Goal: Task Accomplishment & Management: Manage account settings

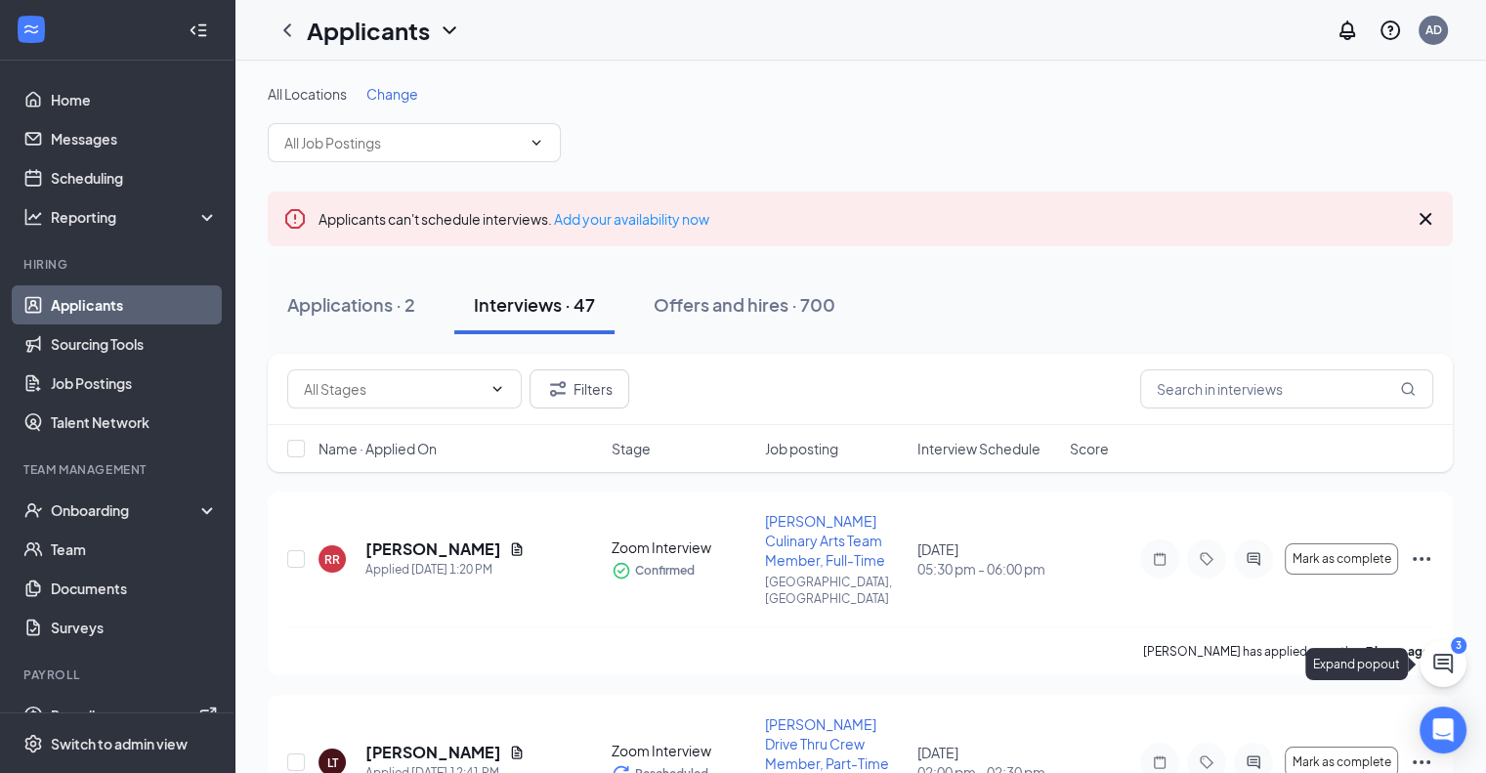
click at [1454, 667] on button at bounding box center [1443, 663] width 47 height 47
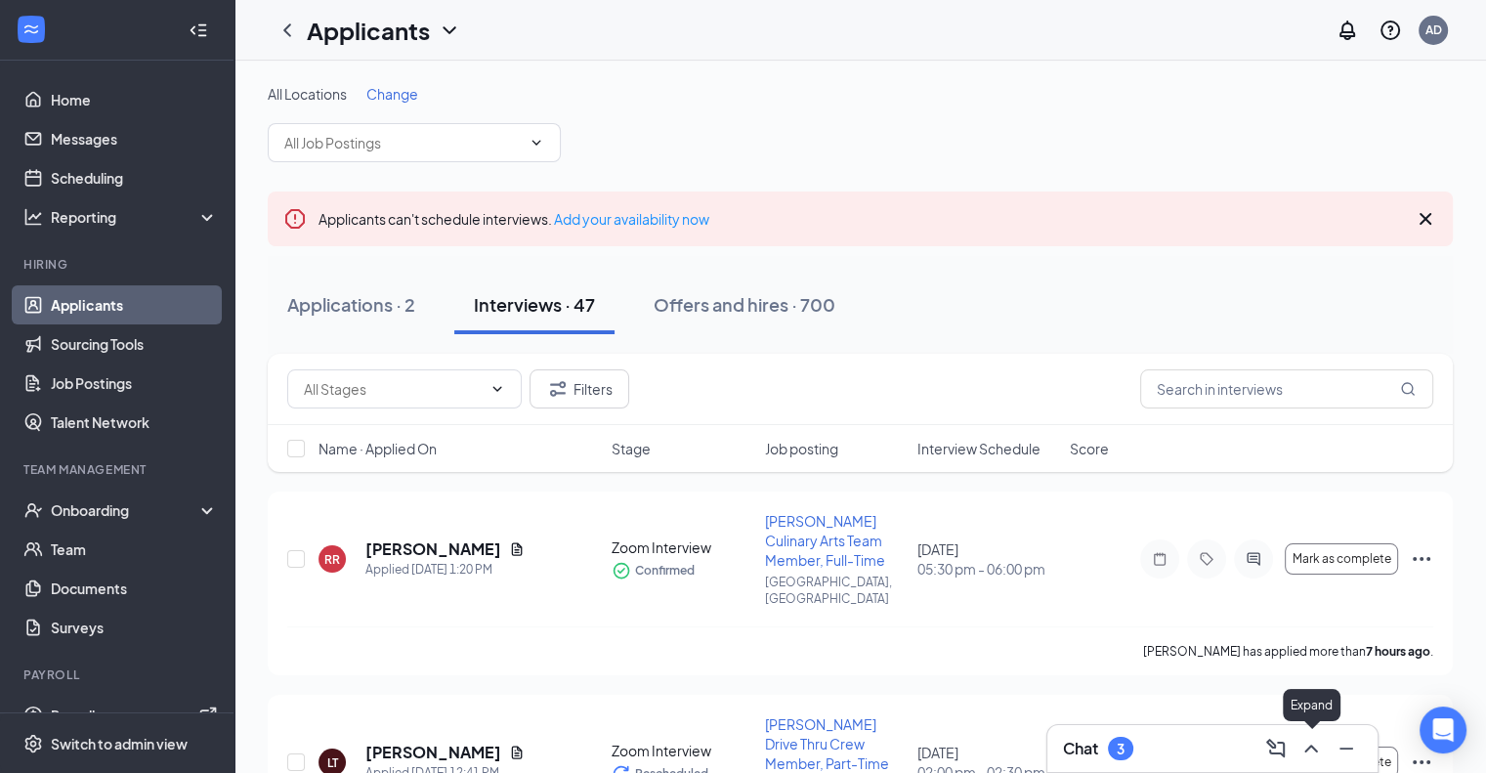
click at [1305, 745] on icon "ChevronUp" at bounding box center [1310, 748] width 23 height 23
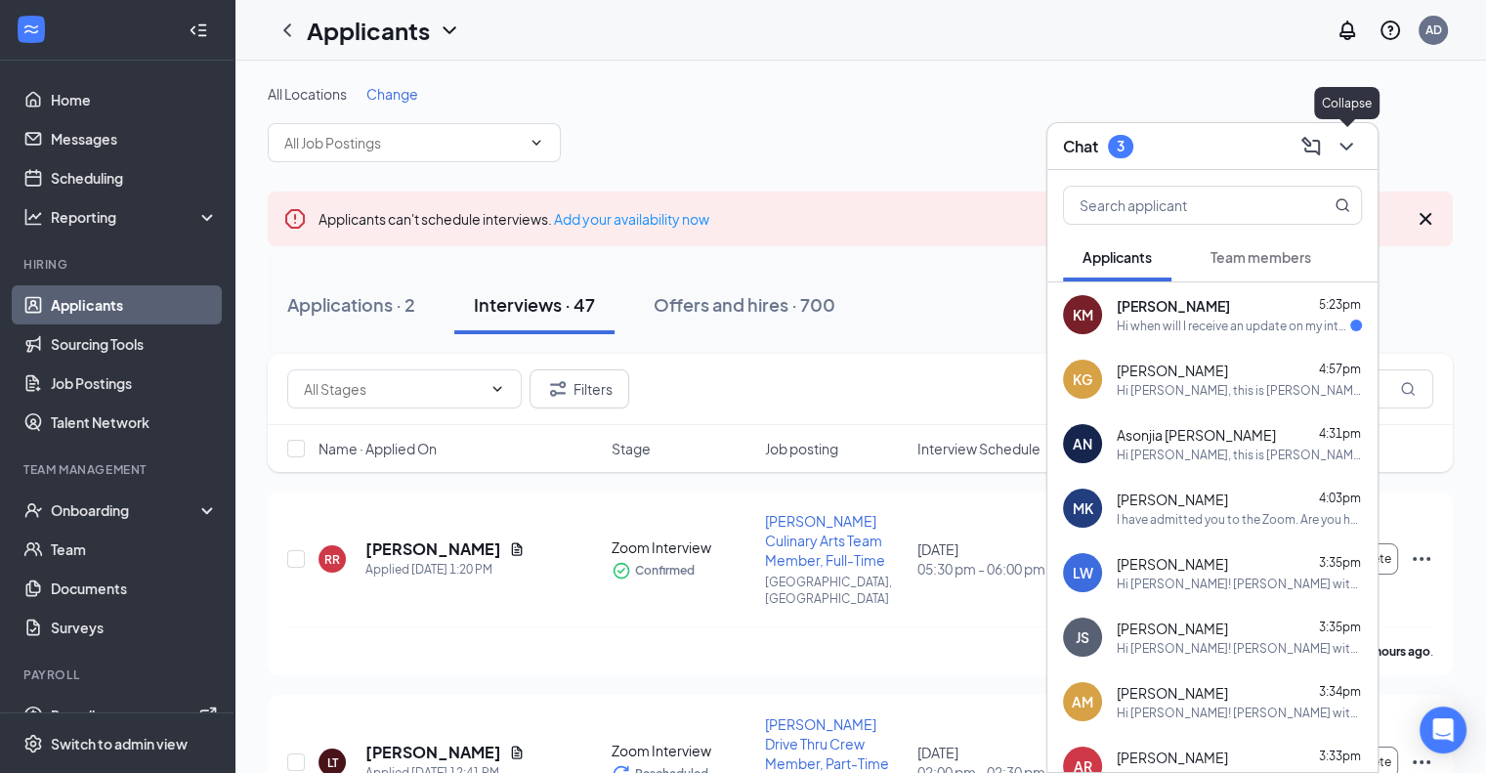
click at [1344, 148] on icon "ChevronDown" at bounding box center [1345, 147] width 13 height 8
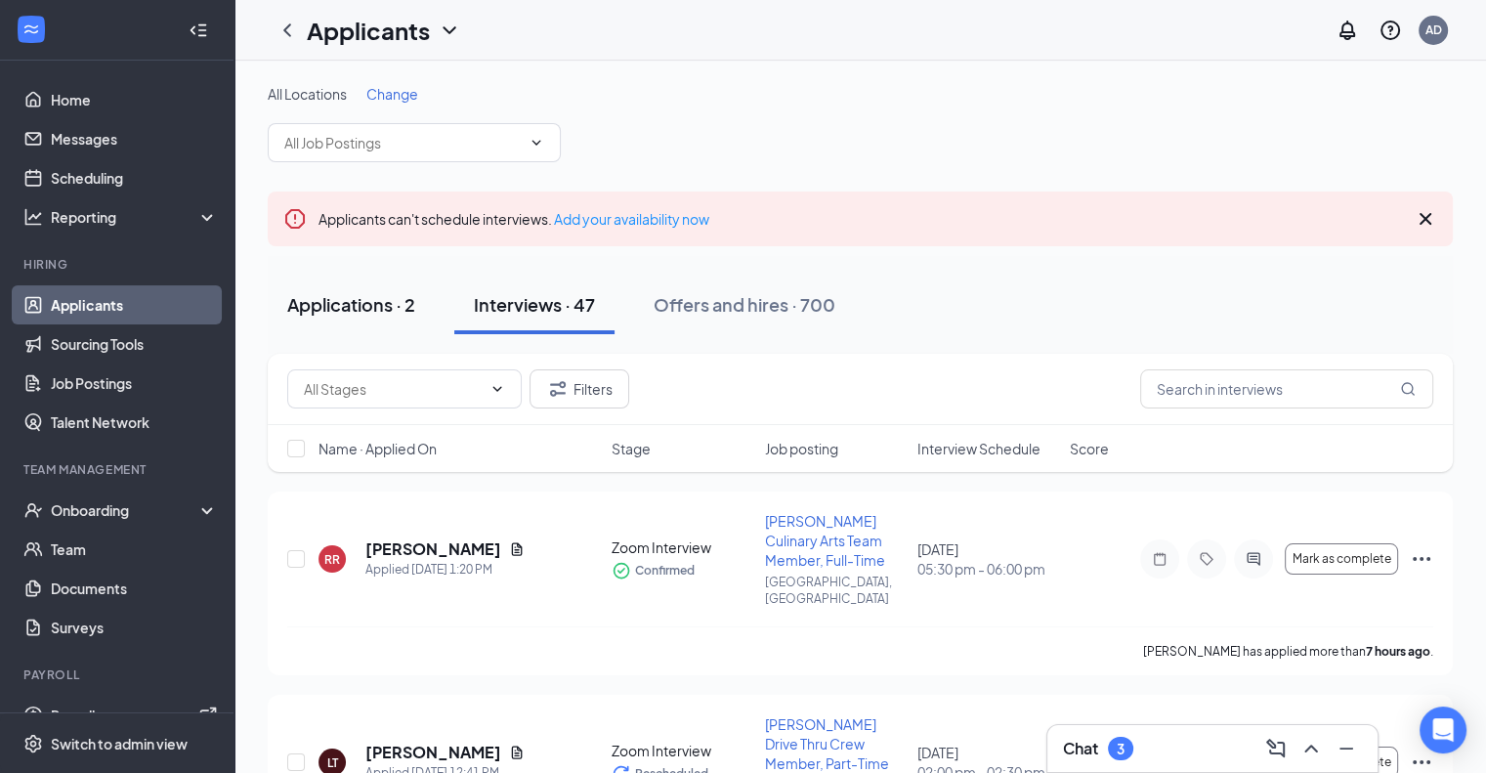
click at [372, 303] on div "Applications · 2" at bounding box center [351, 304] width 128 height 24
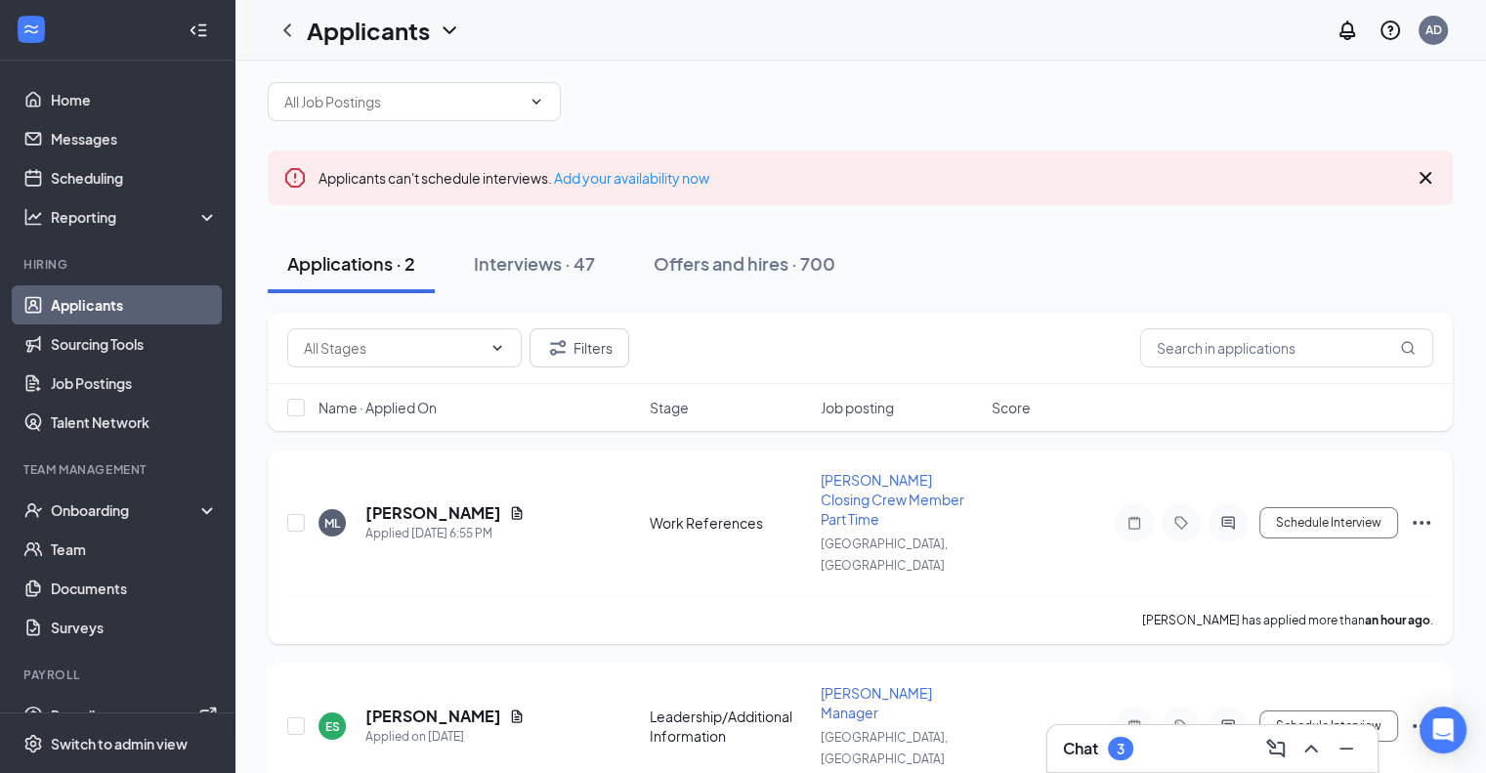
scroll to position [42, 0]
click at [1313, 506] on button "Schedule Interview" at bounding box center [1328, 521] width 139 height 31
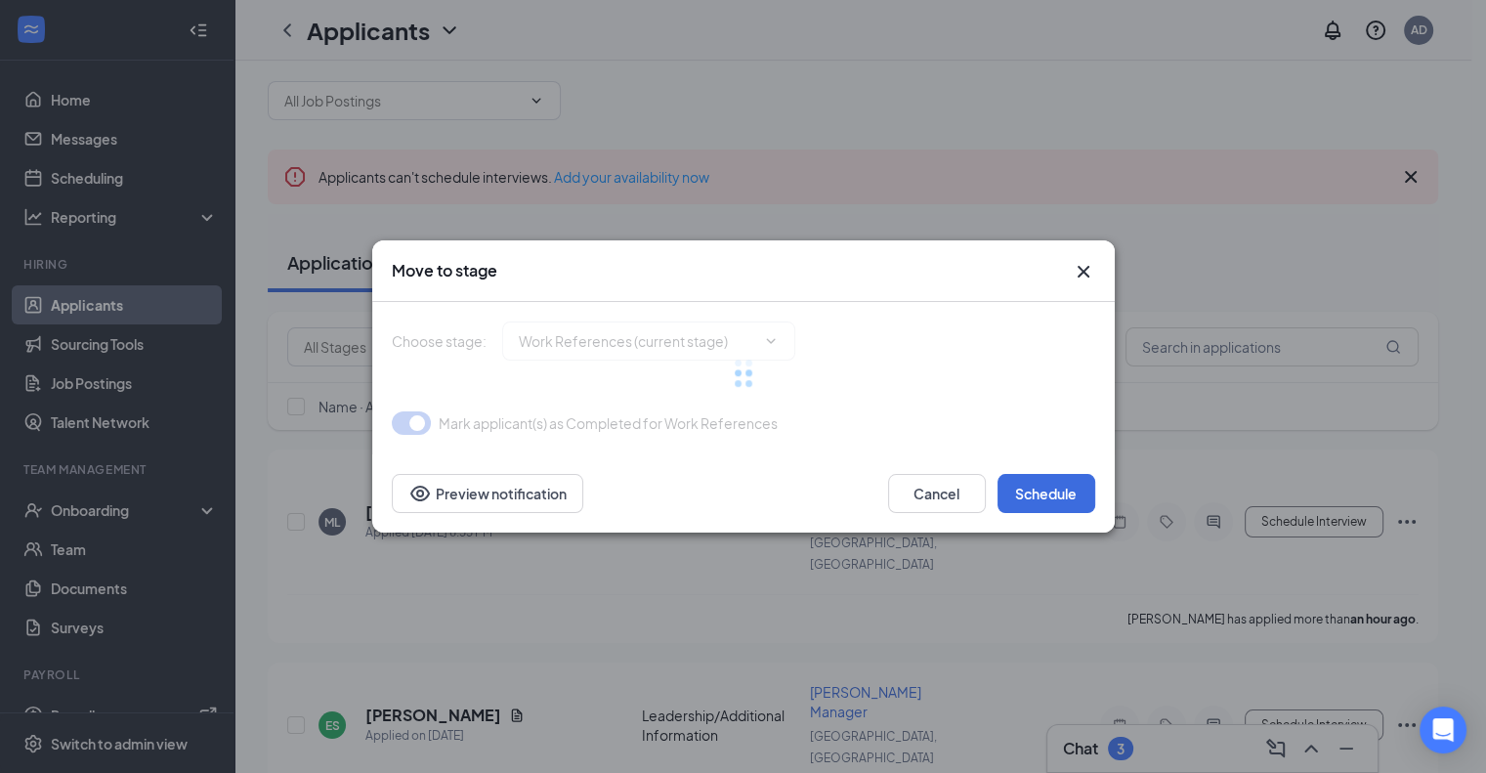
type input "Zoom Interview (next stage)"
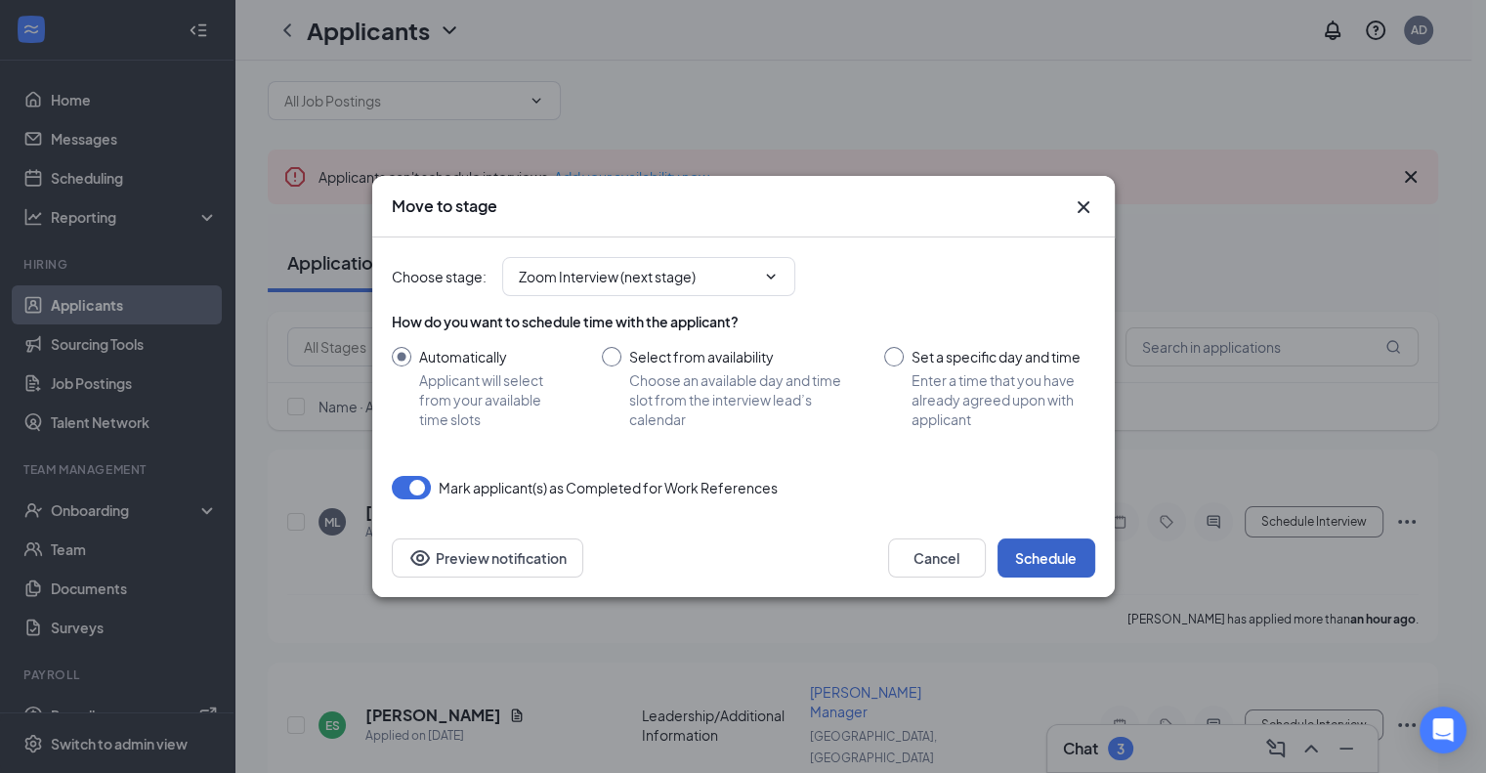
click at [1034, 562] on button "Schedule" at bounding box center [1046, 557] width 98 height 39
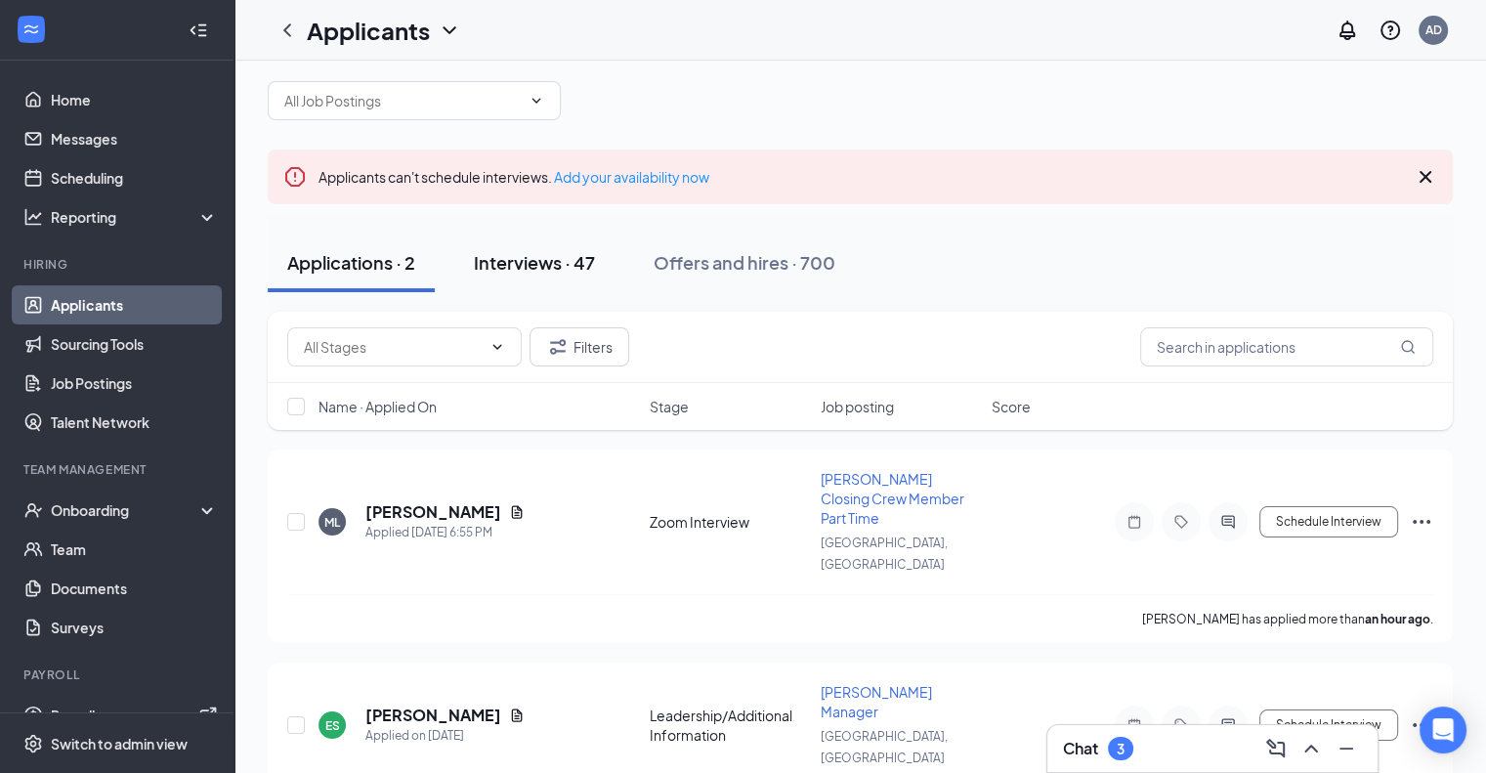
click at [550, 281] on button "Interviews · 47" at bounding box center [534, 262] width 160 height 59
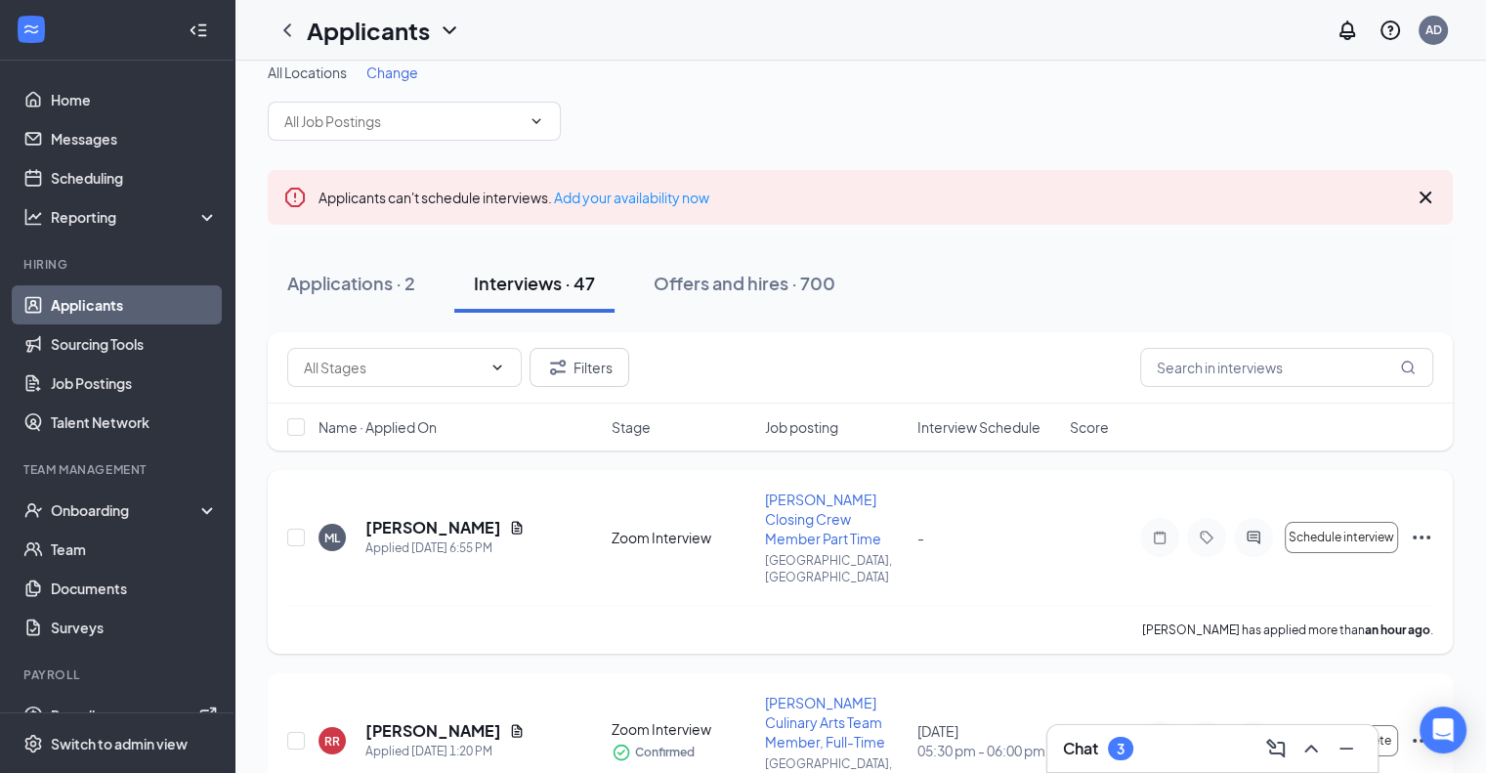
scroll to position [20, 0]
click at [955, 441] on div "Name · Applied On Stage Job posting Interview Schedule Score" at bounding box center [860, 428] width 1185 height 47
click at [965, 432] on span "Interview Schedule" at bounding box center [978, 429] width 123 height 20
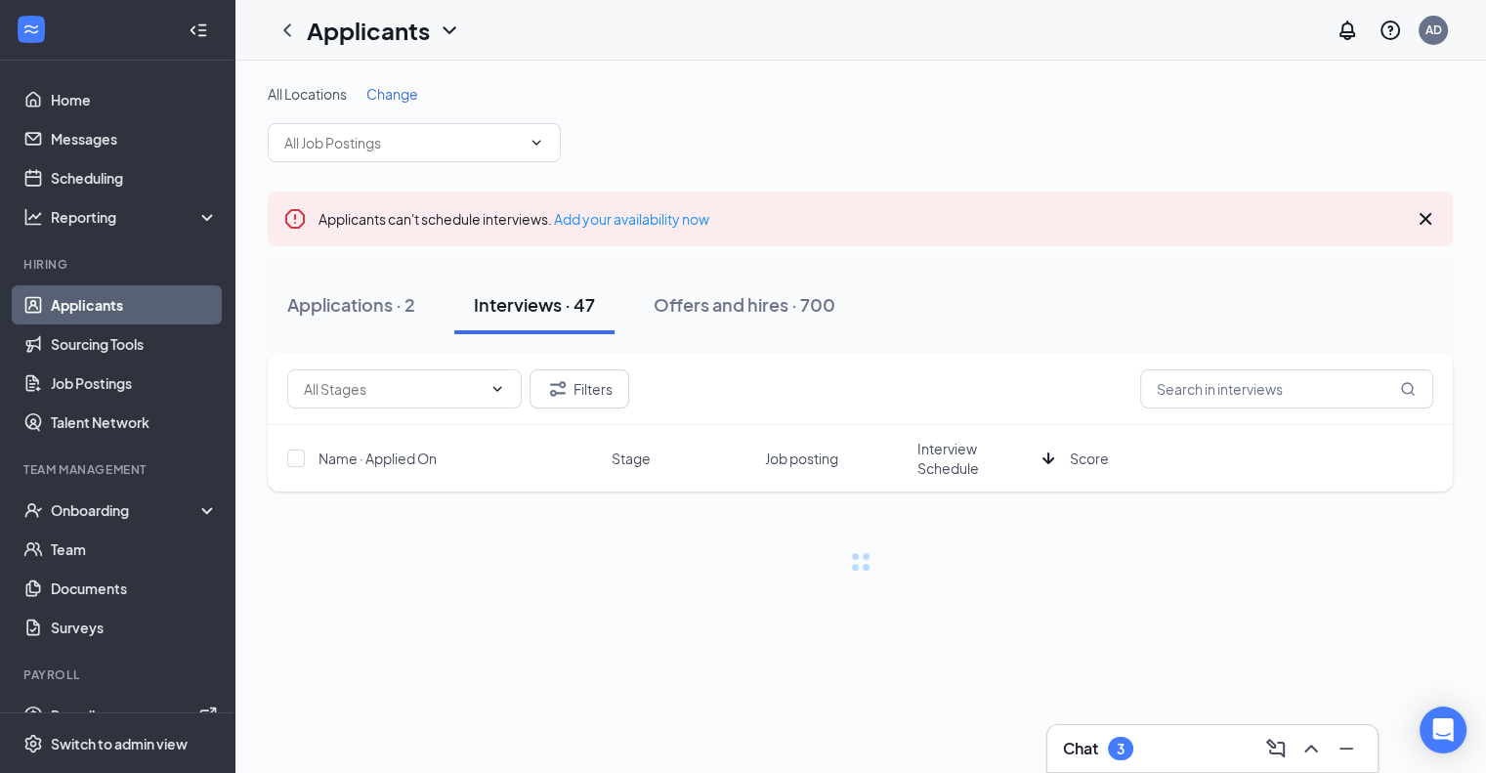
scroll to position [0, 0]
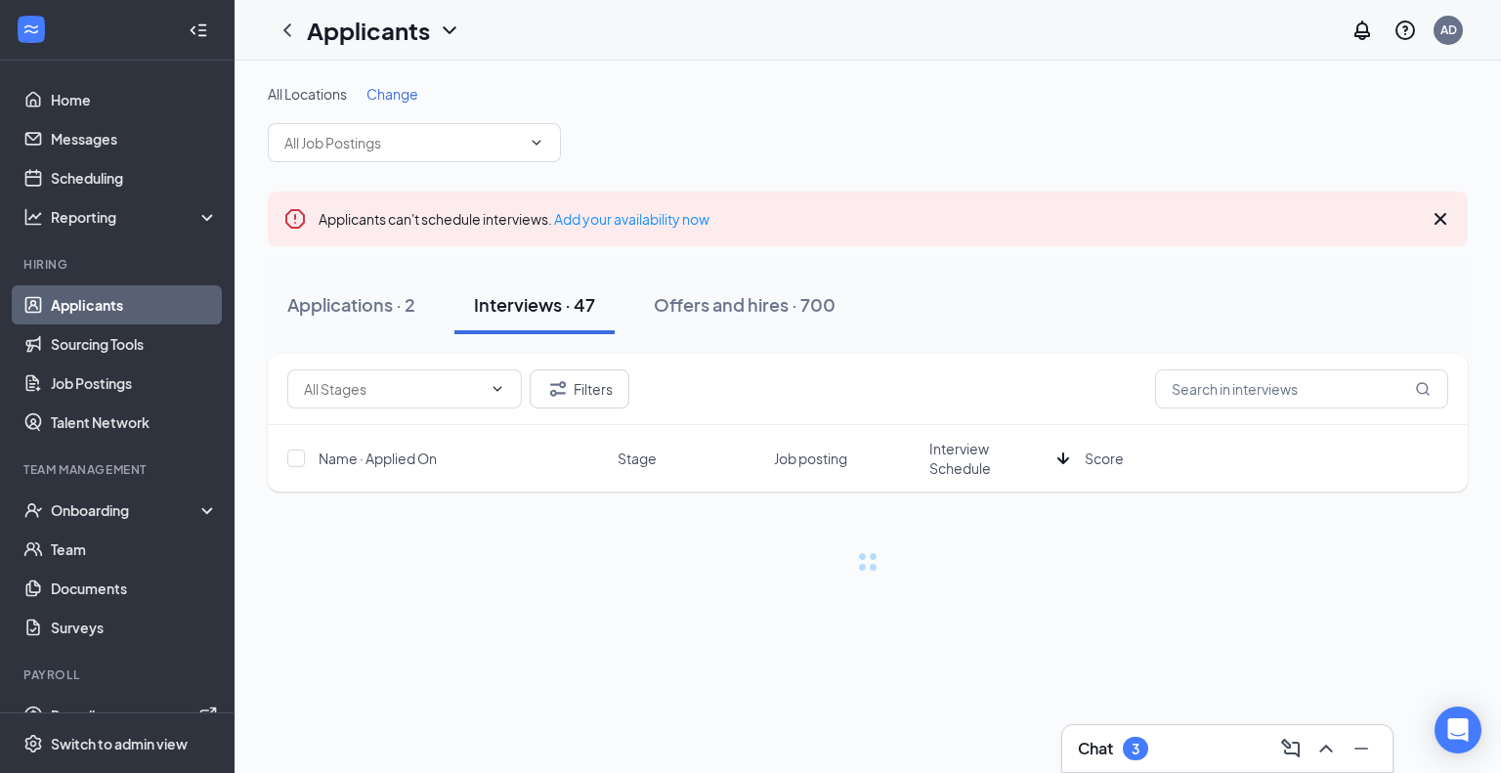
click at [978, 467] on span "Interview Schedule" at bounding box center [989, 458] width 120 height 39
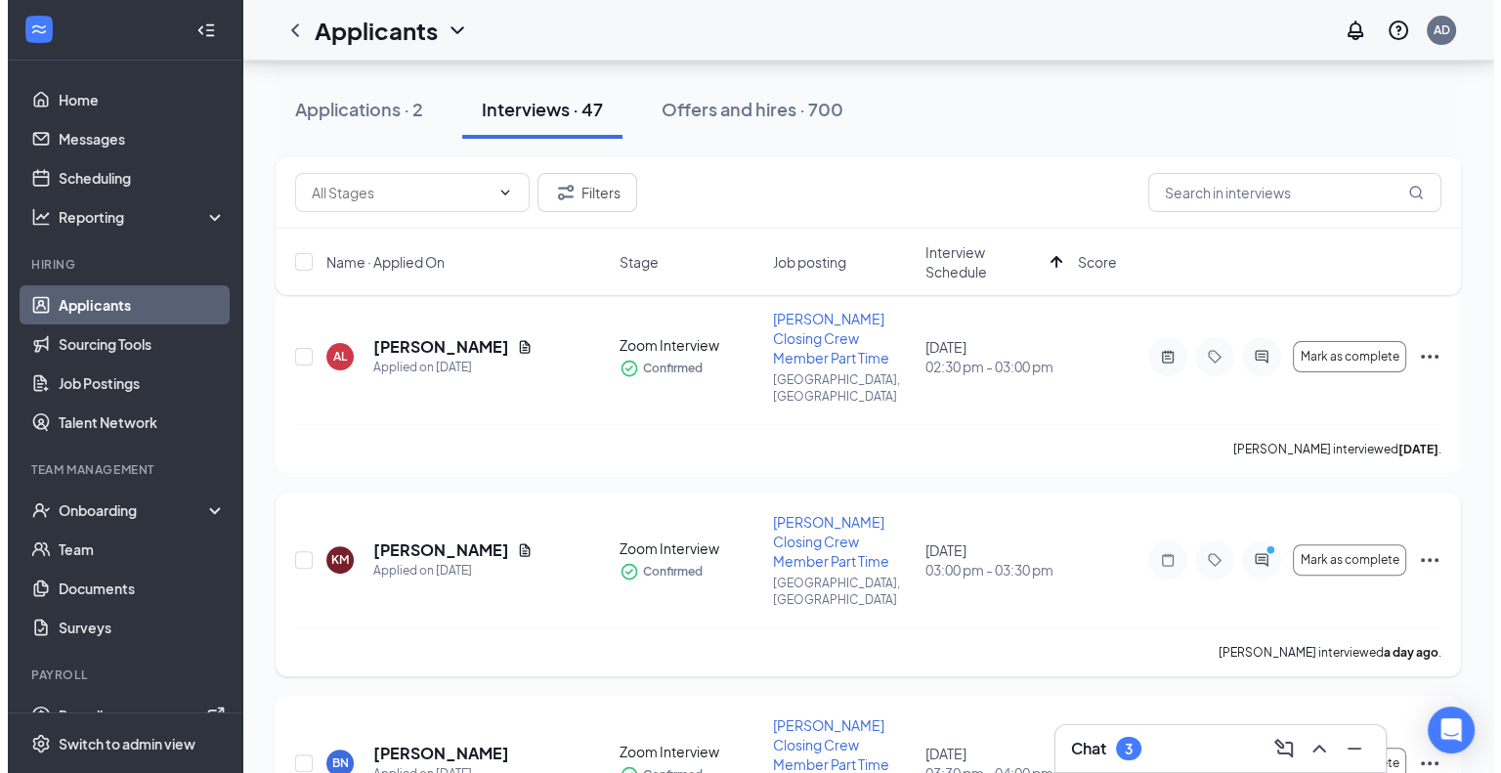
scroll to position [426, 0]
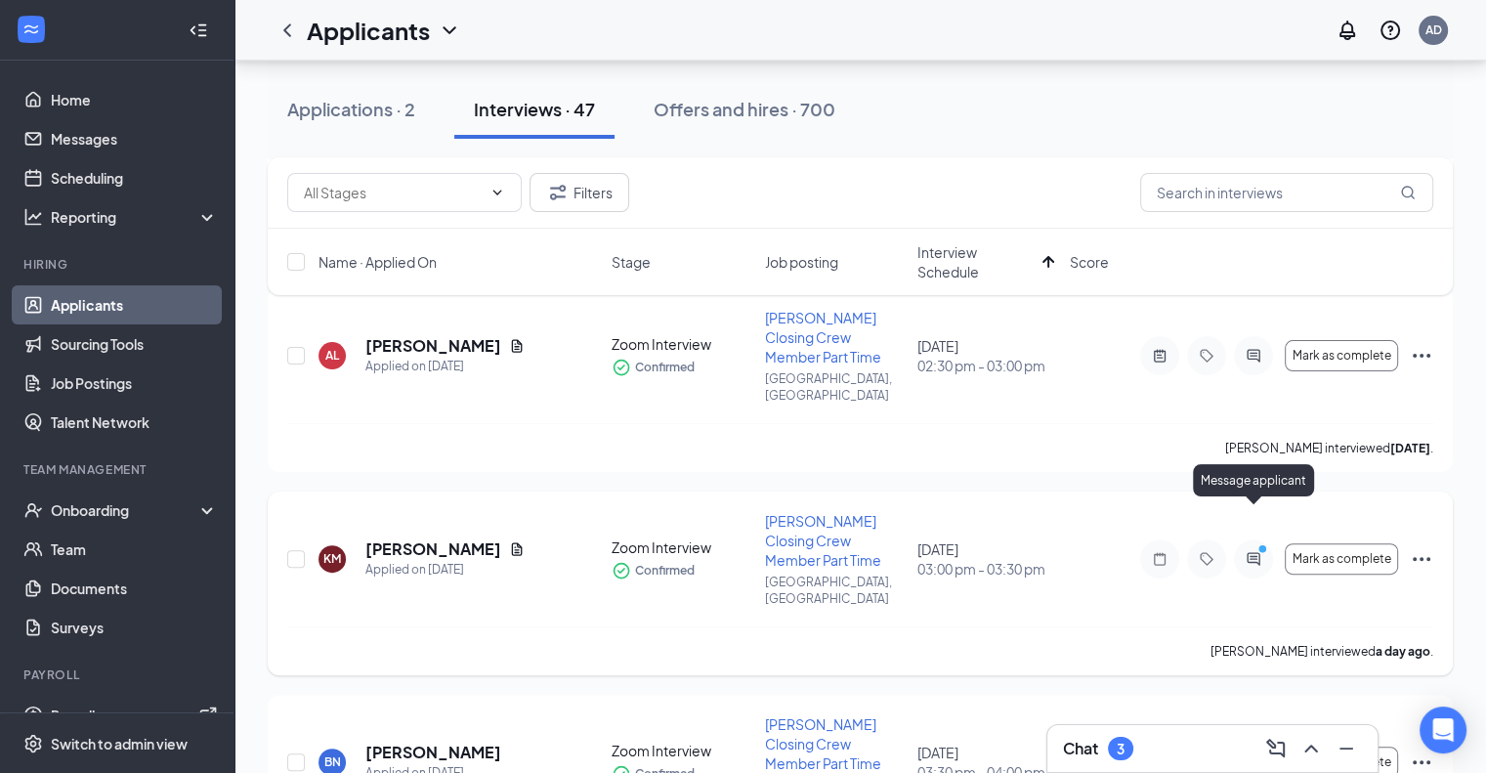
click at [1258, 551] on icon "ActiveChat" at bounding box center [1253, 559] width 23 height 16
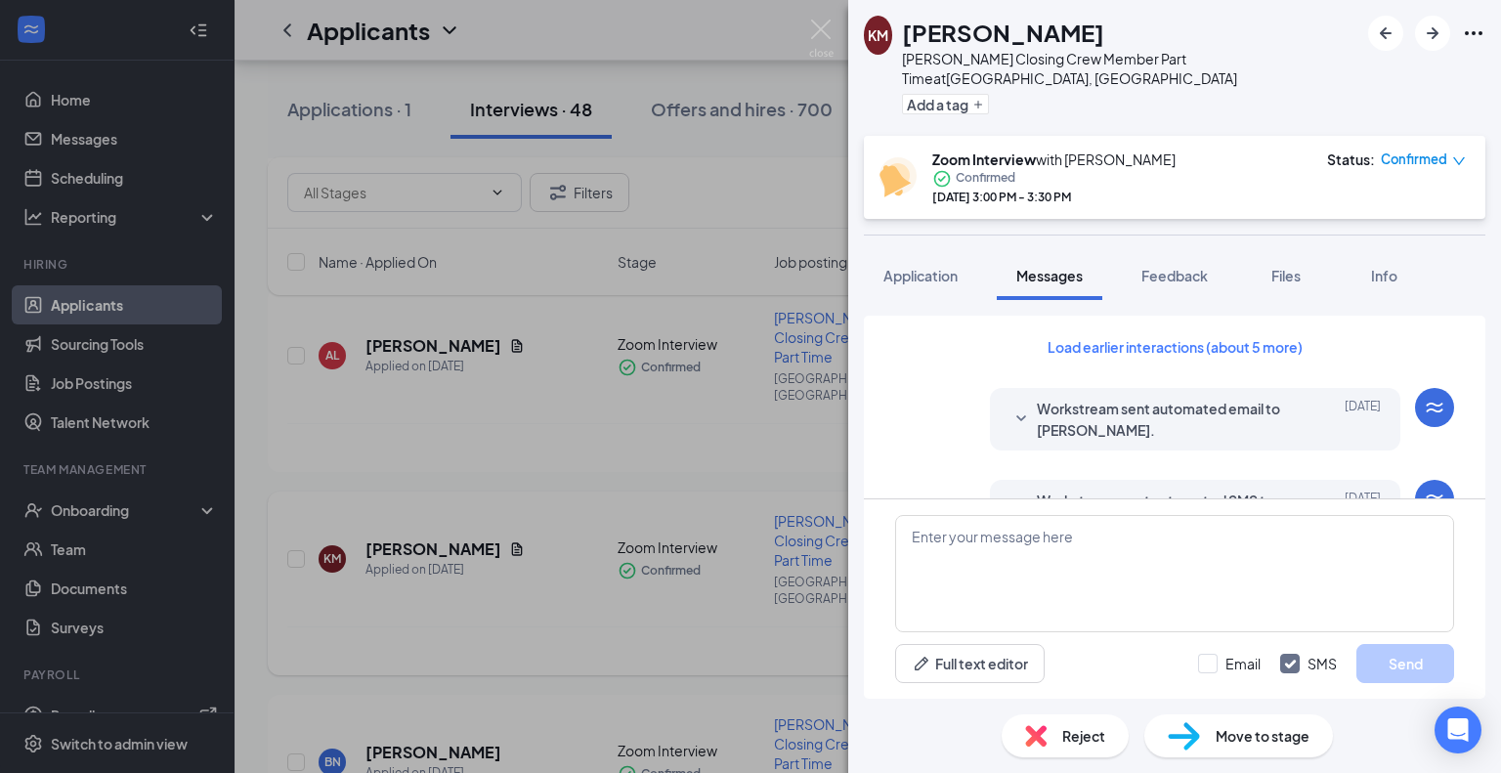
scroll to position [756, 0]
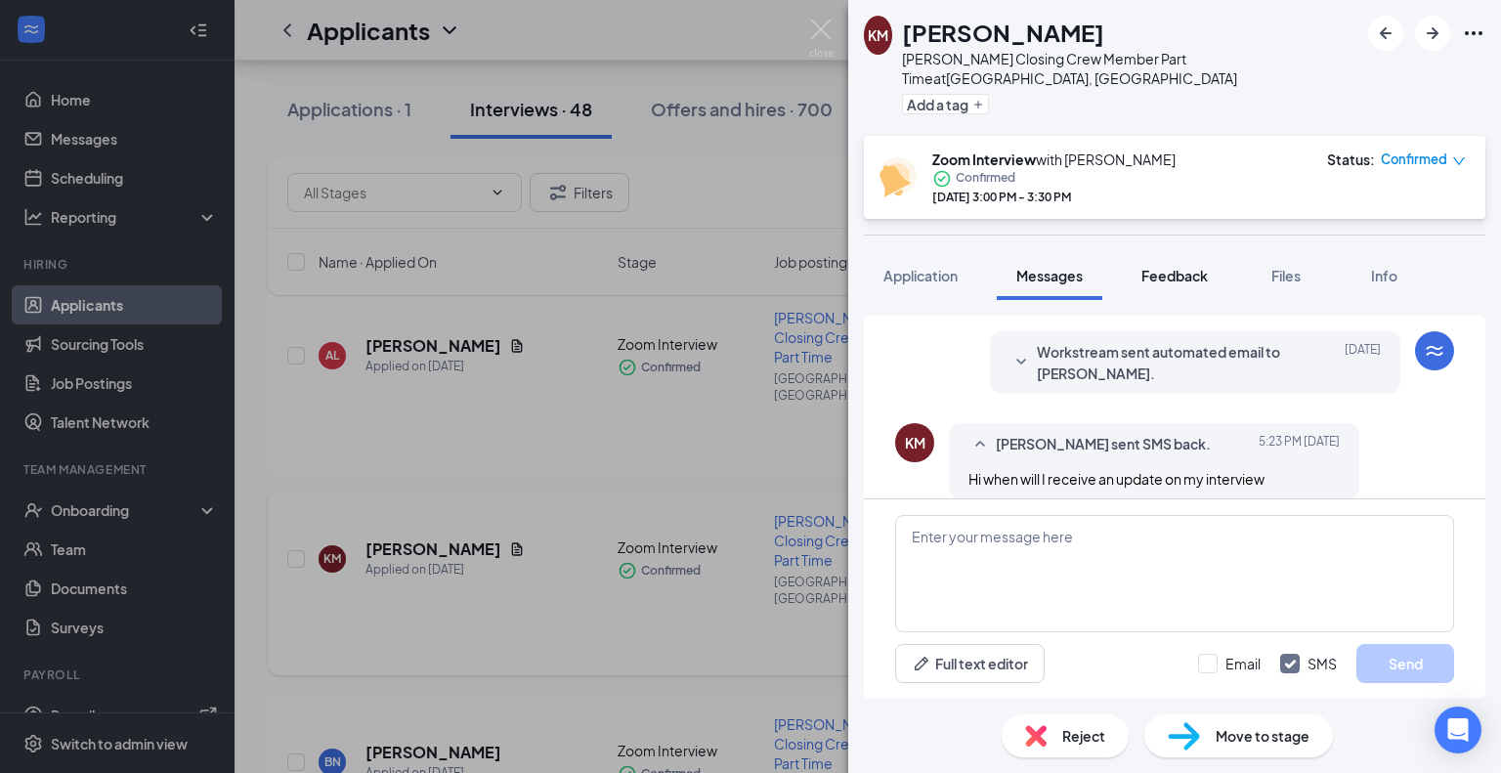
click at [1184, 267] on span "Feedback" at bounding box center [1174, 276] width 66 height 18
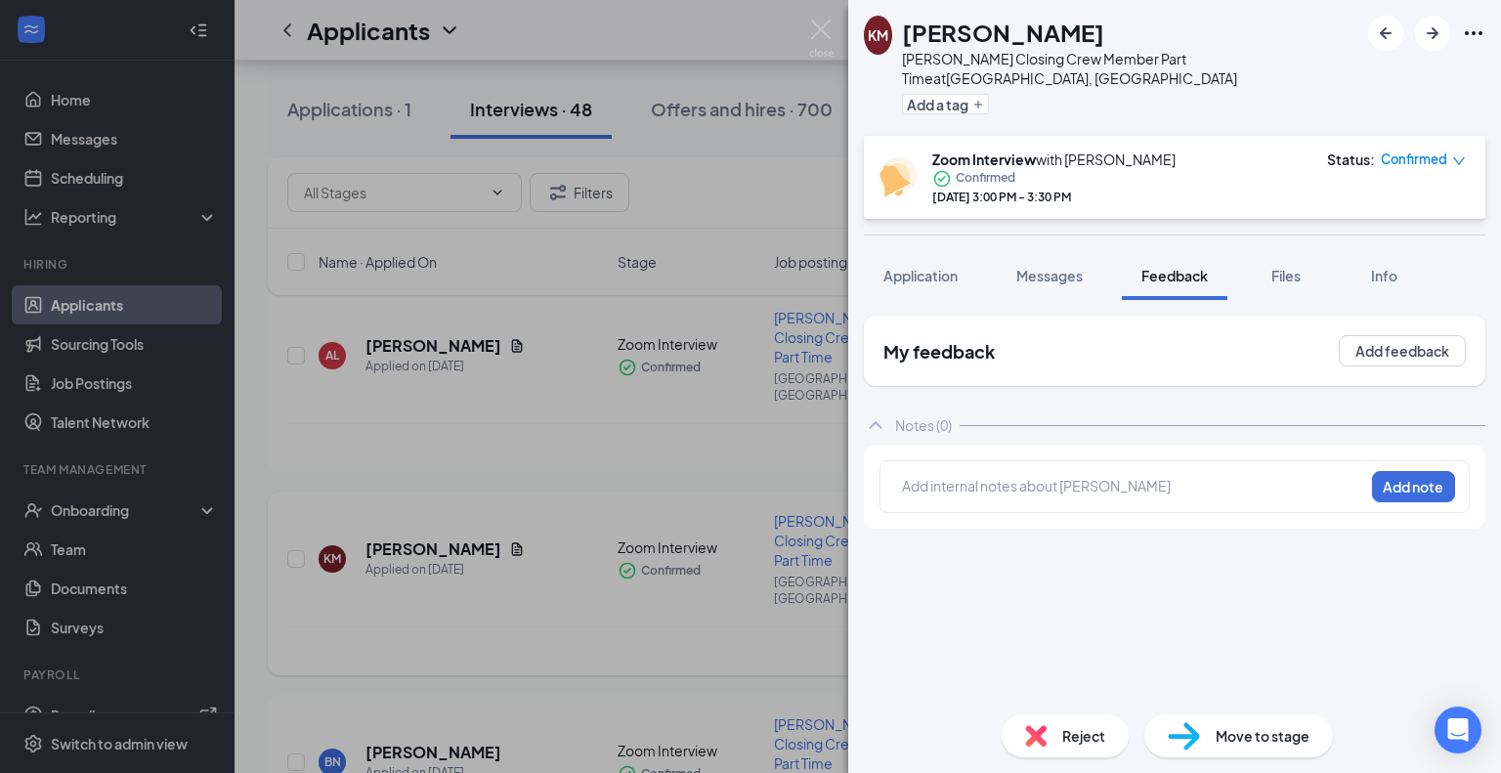
click at [1063, 742] on span "Reject" at bounding box center [1083, 735] width 43 height 21
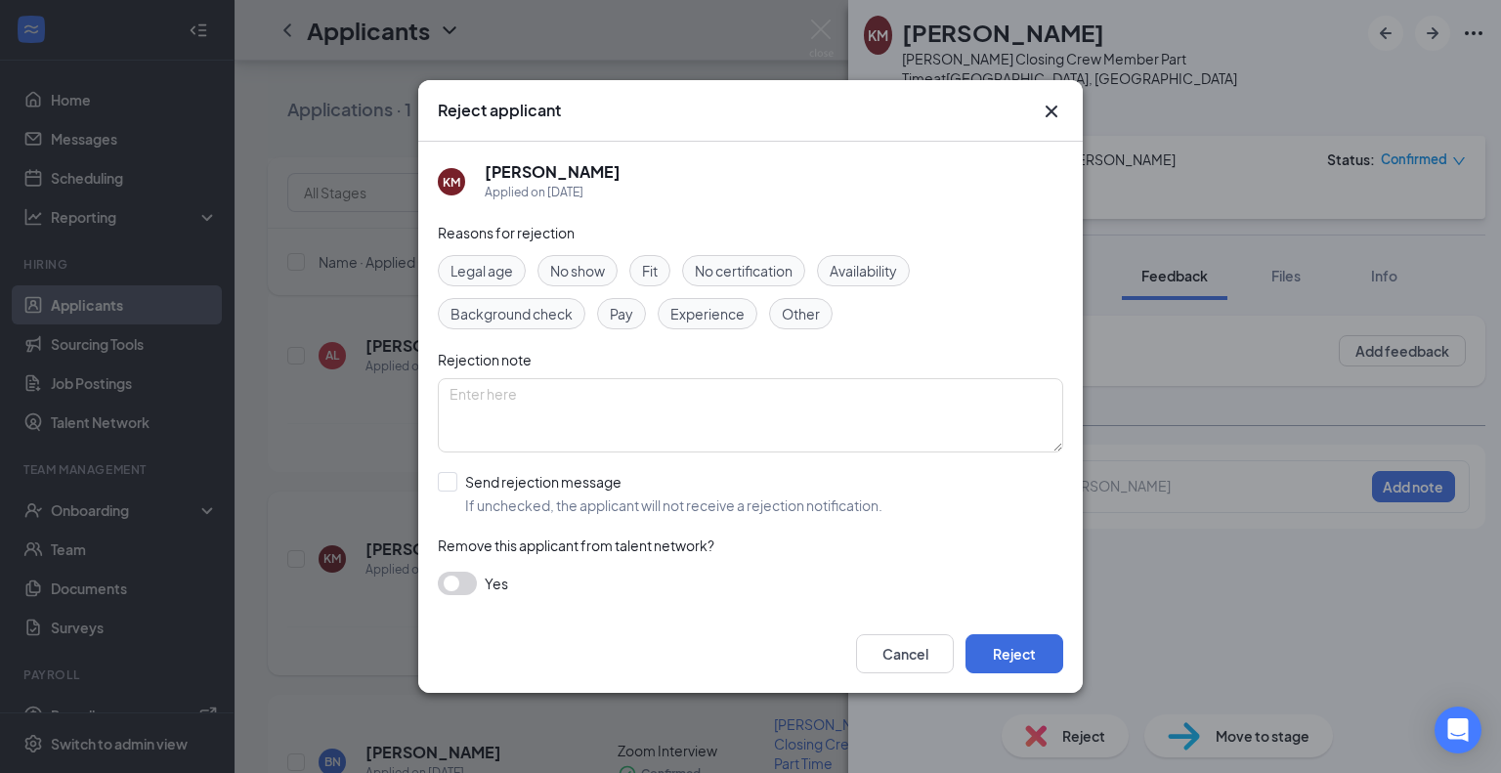
click at [656, 274] on span "Fit" at bounding box center [650, 270] width 16 height 21
click at [567, 492] on input "Send rejection message If unchecked, the applicant will not receive a rejection…" at bounding box center [660, 493] width 445 height 43
checkbox input "true"
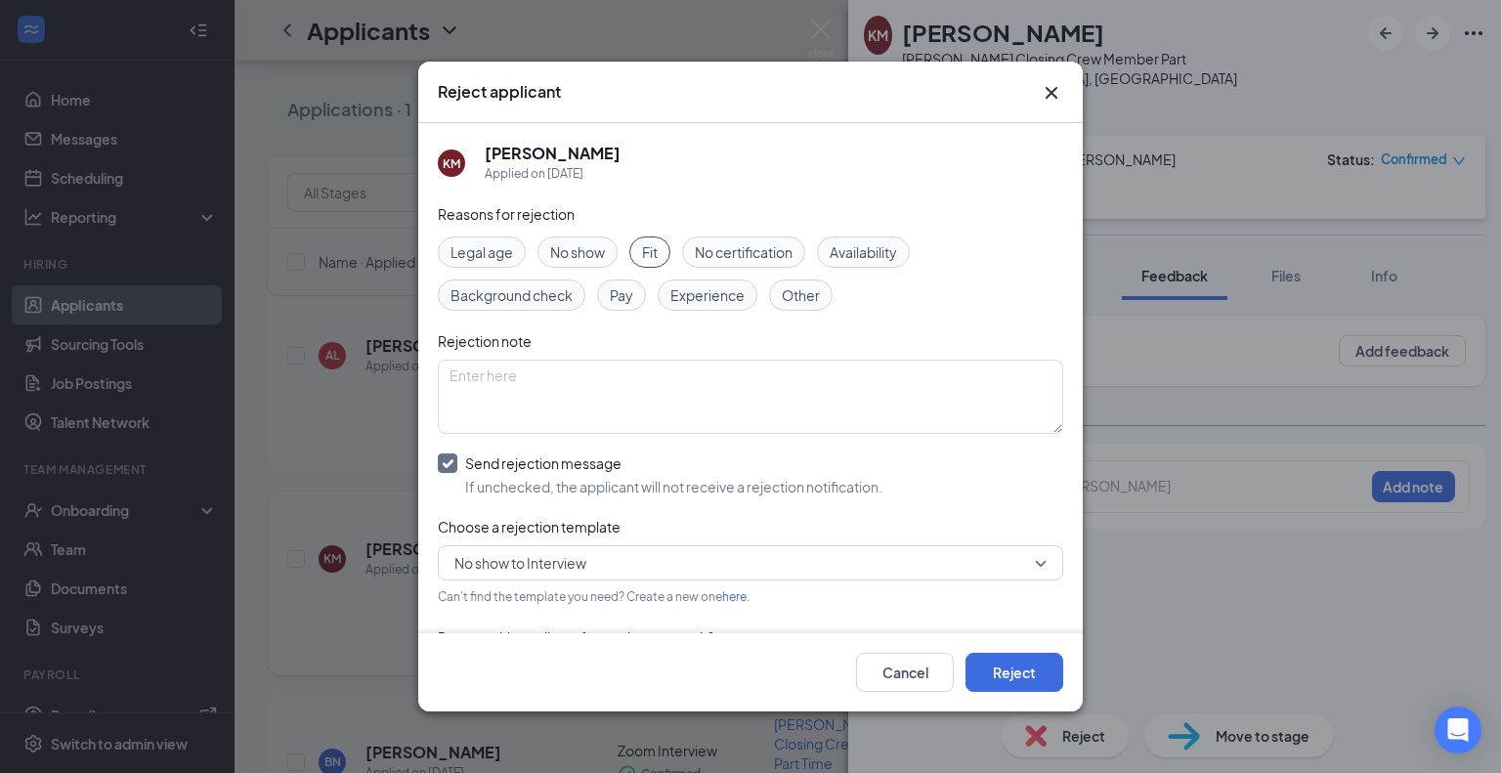
scroll to position [71, 0]
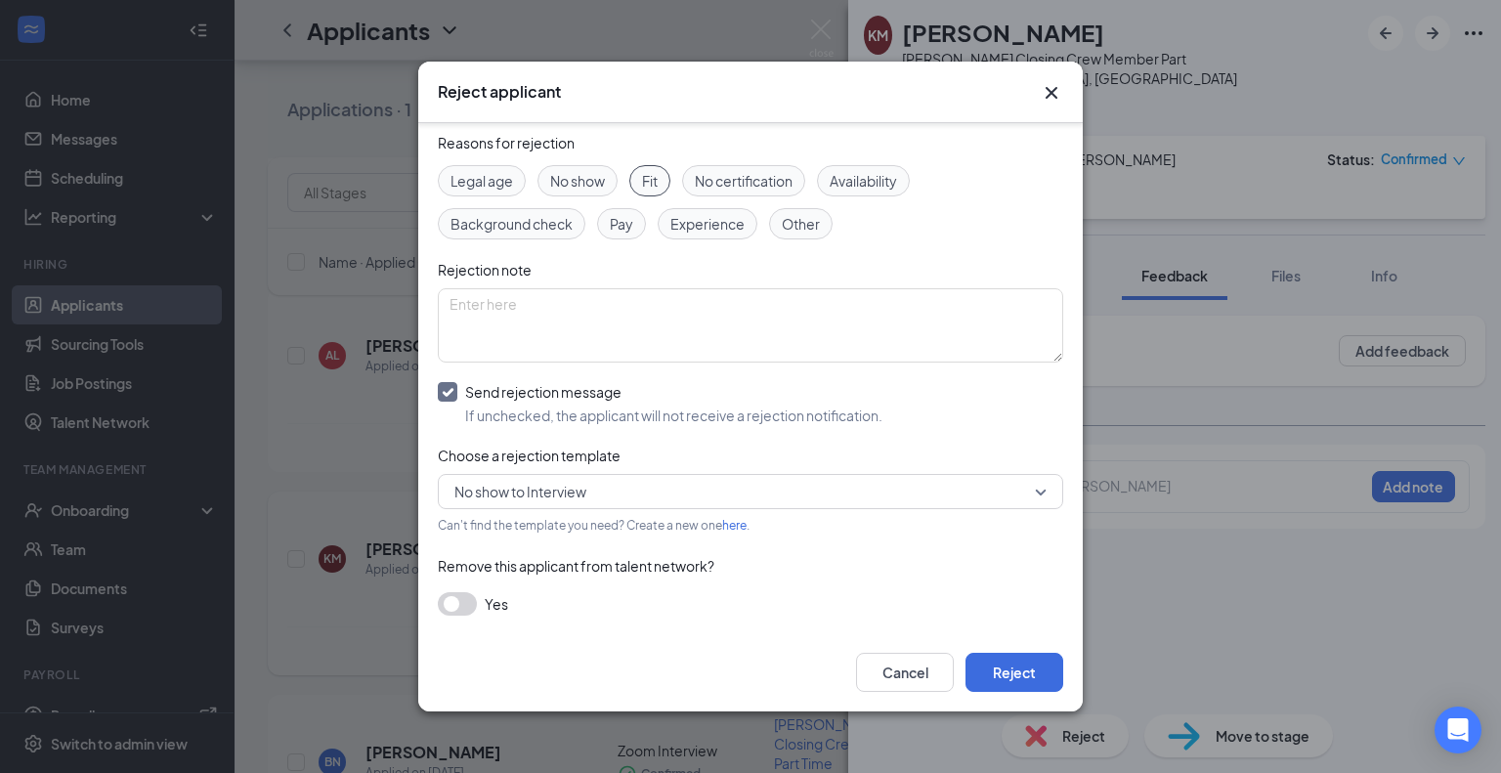
click at [567, 492] on span "No show to Interview" at bounding box center [520, 491] width 132 height 29
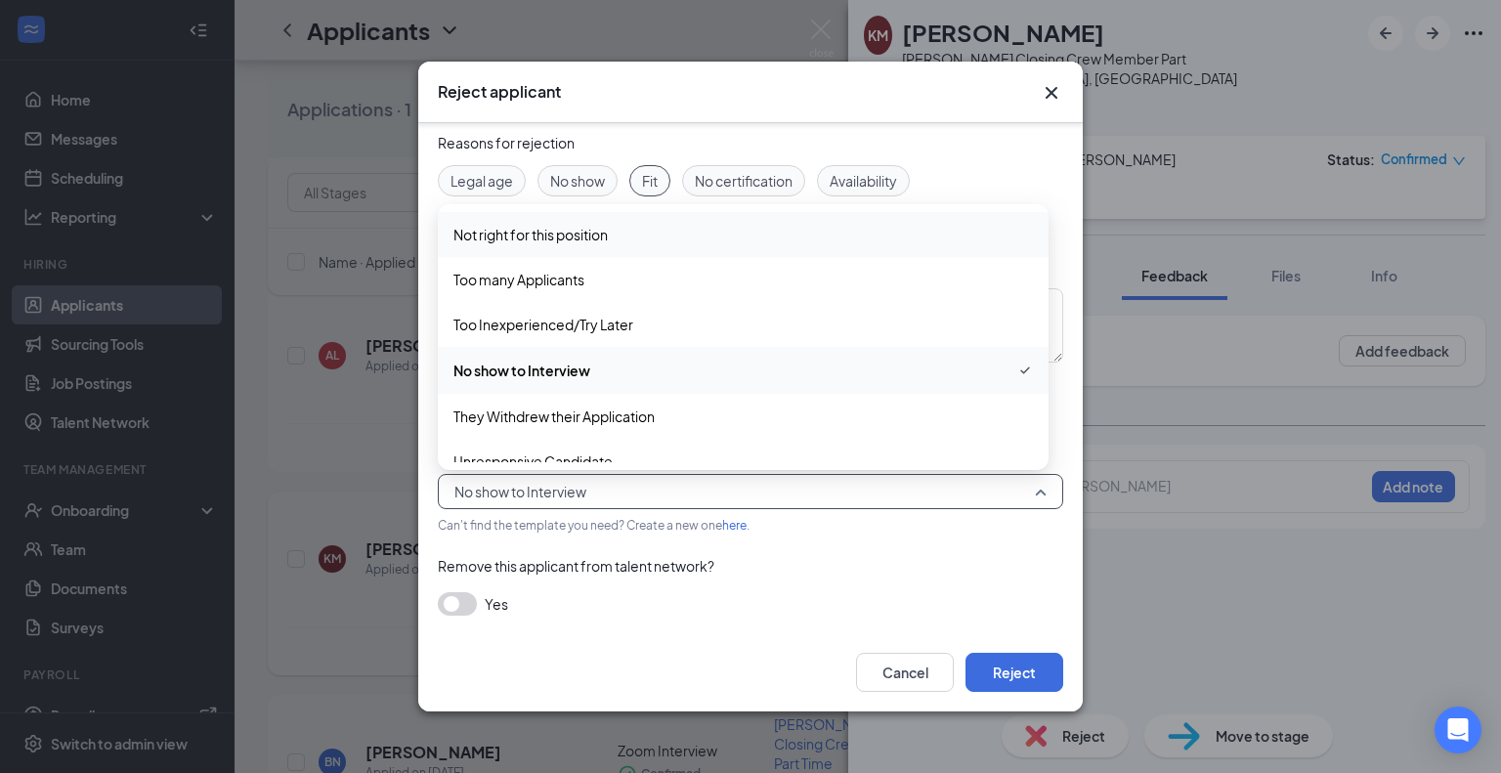
click at [571, 241] on span "Not right for this position" at bounding box center [530, 234] width 154 height 21
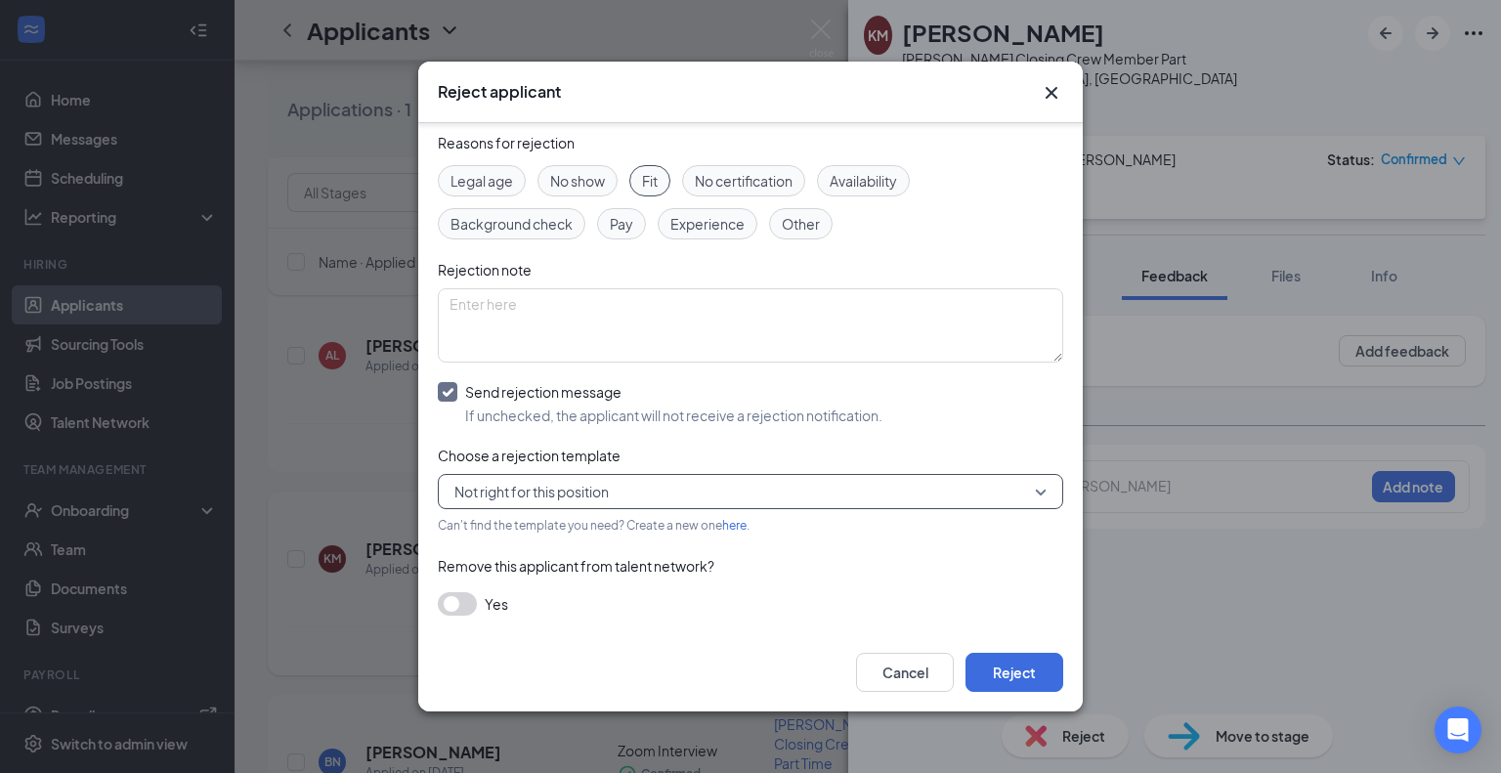
click at [453, 592] on button "button" at bounding box center [457, 603] width 39 height 23
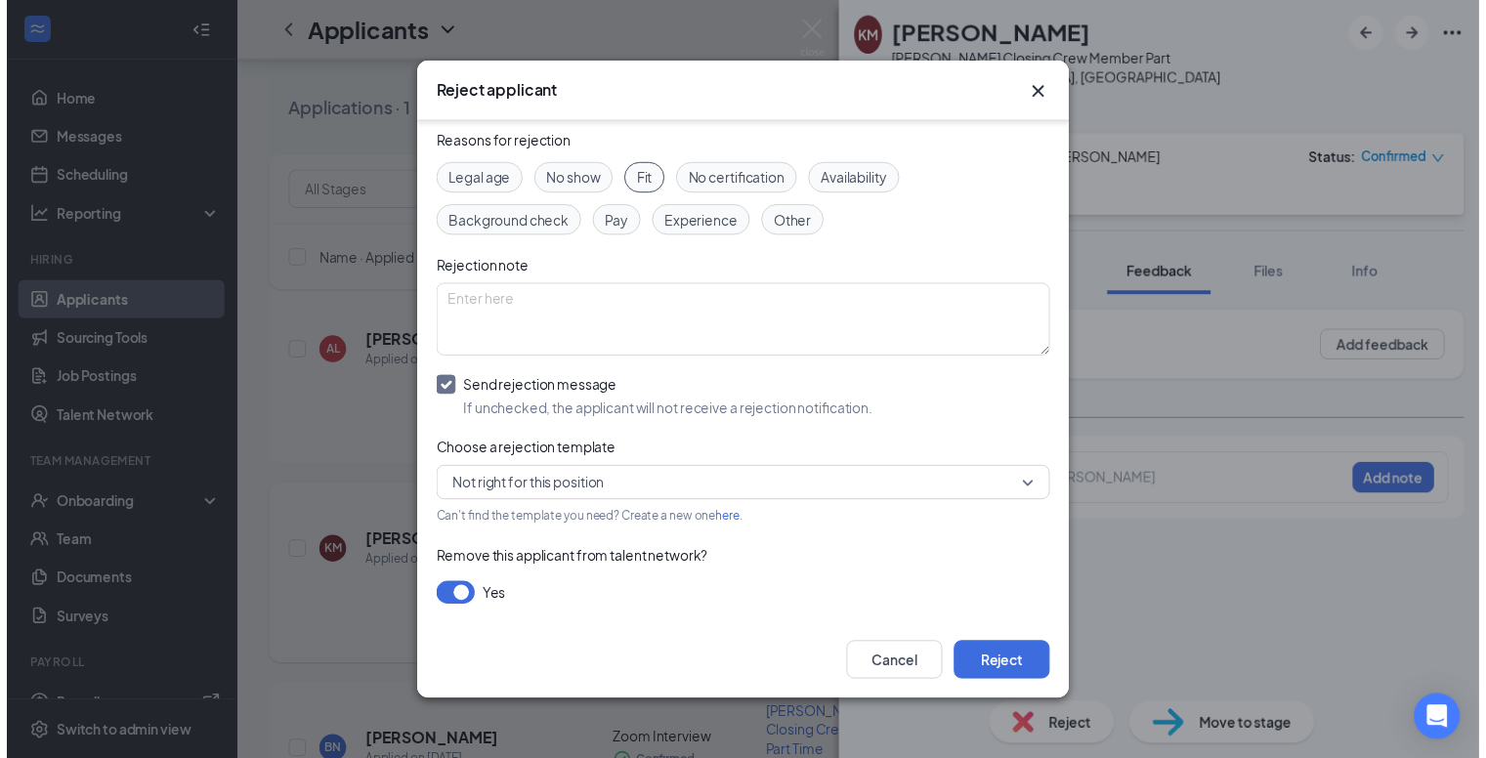
scroll to position [160, 0]
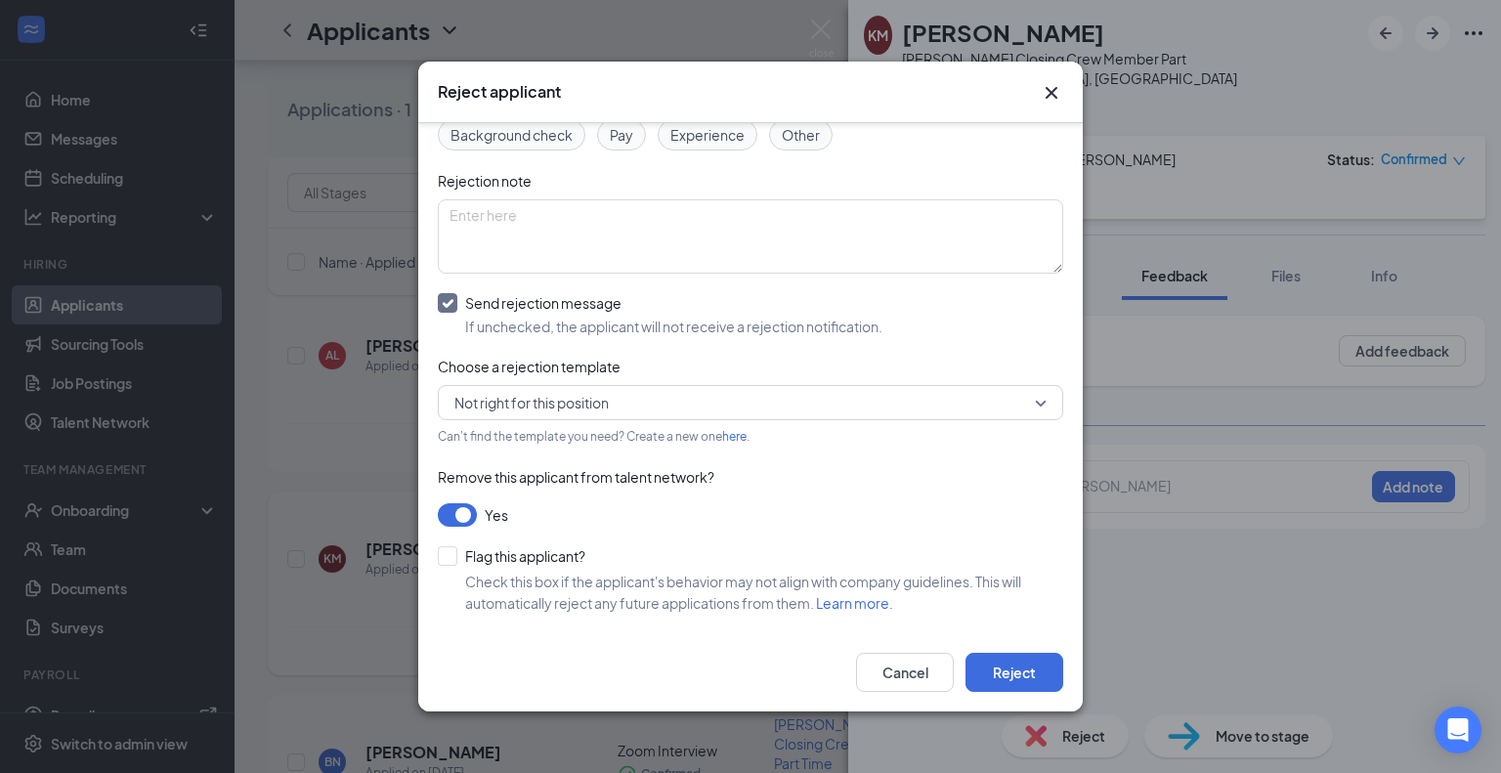
click at [447, 541] on div "Reasons for rejection Legal age No show Fit No certification Availability Backg…" at bounding box center [750, 338] width 625 height 590
click at [449, 554] on input "Flag this applicant?" at bounding box center [512, 556] width 148 height 20
checkbox input "true"
click at [1032, 662] on button "Reject" at bounding box center [1014, 672] width 98 height 39
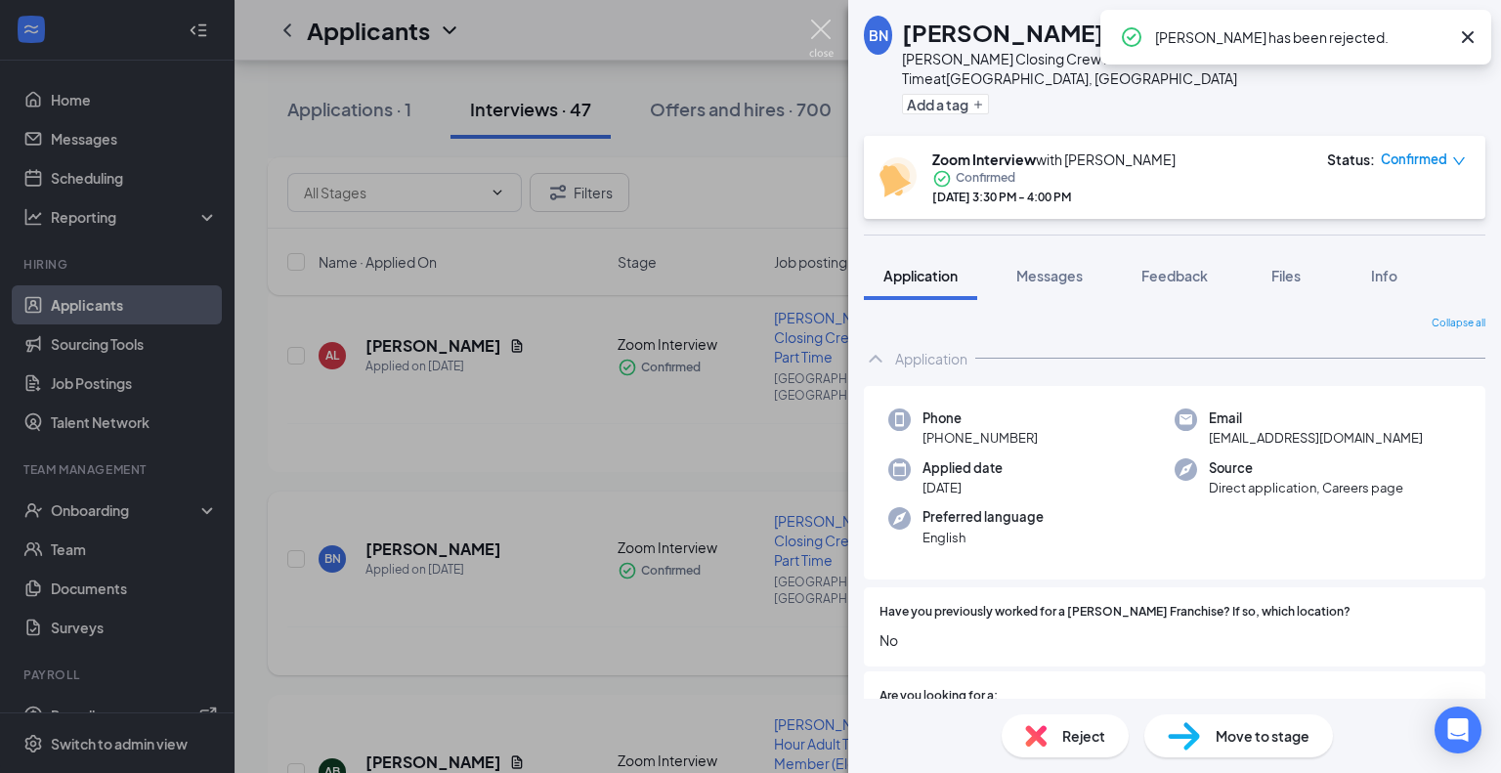
click at [815, 32] on img at bounding box center [821, 39] width 24 height 38
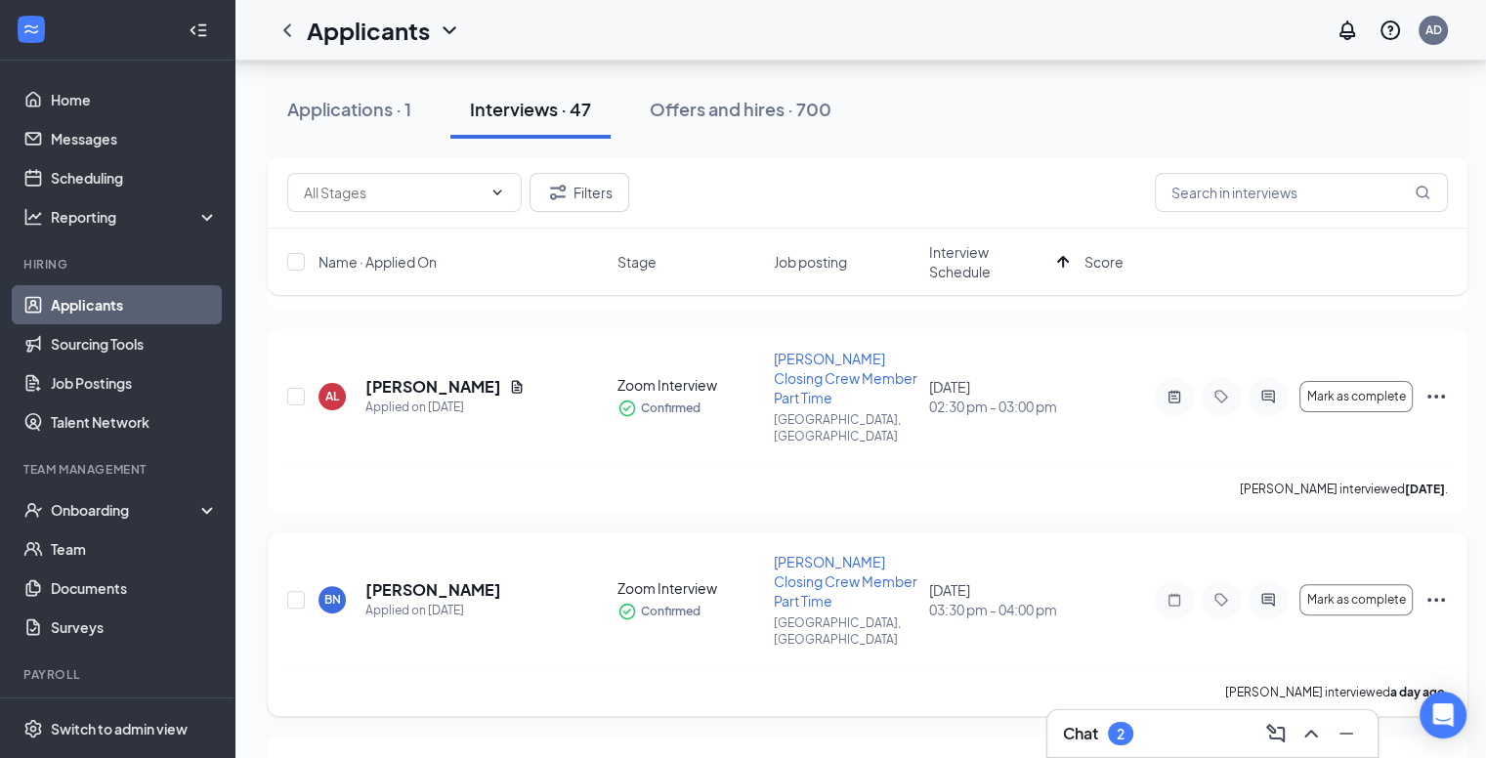
scroll to position [399, 0]
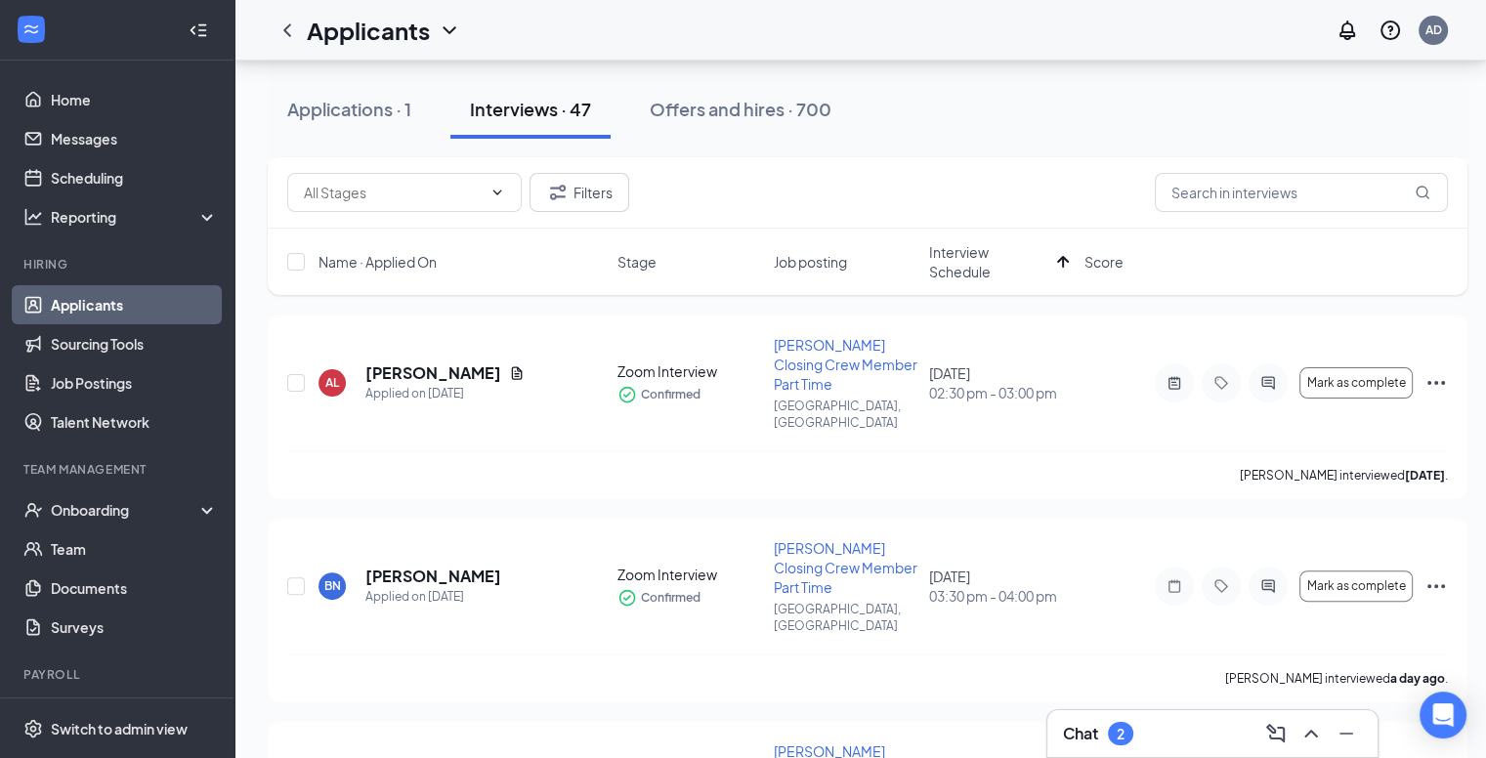
click at [1436, 584] on icon "Ellipses" at bounding box center [1436, 586] width 18 height 4
click at [1340, 571] on button "Mark as complete" at bounding box center [1355, 586] width 113 height 31
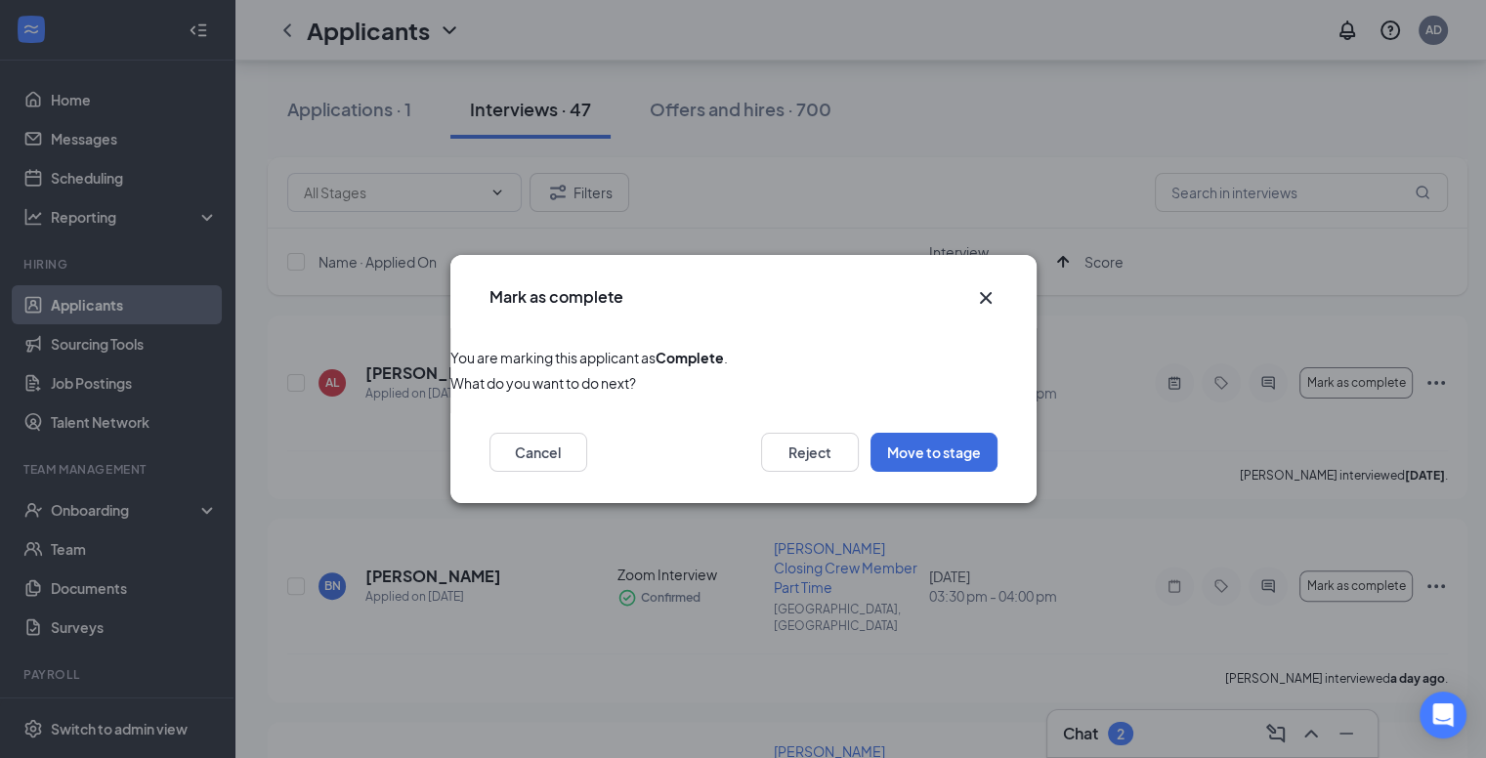
click at [809, 430] on div "Cancel Reject Move to stage" at bounding box center [743, 458] width 586 height 90
click at [809, 441] on button "Reject" at bounding box center [810, 452] width 98 height 39
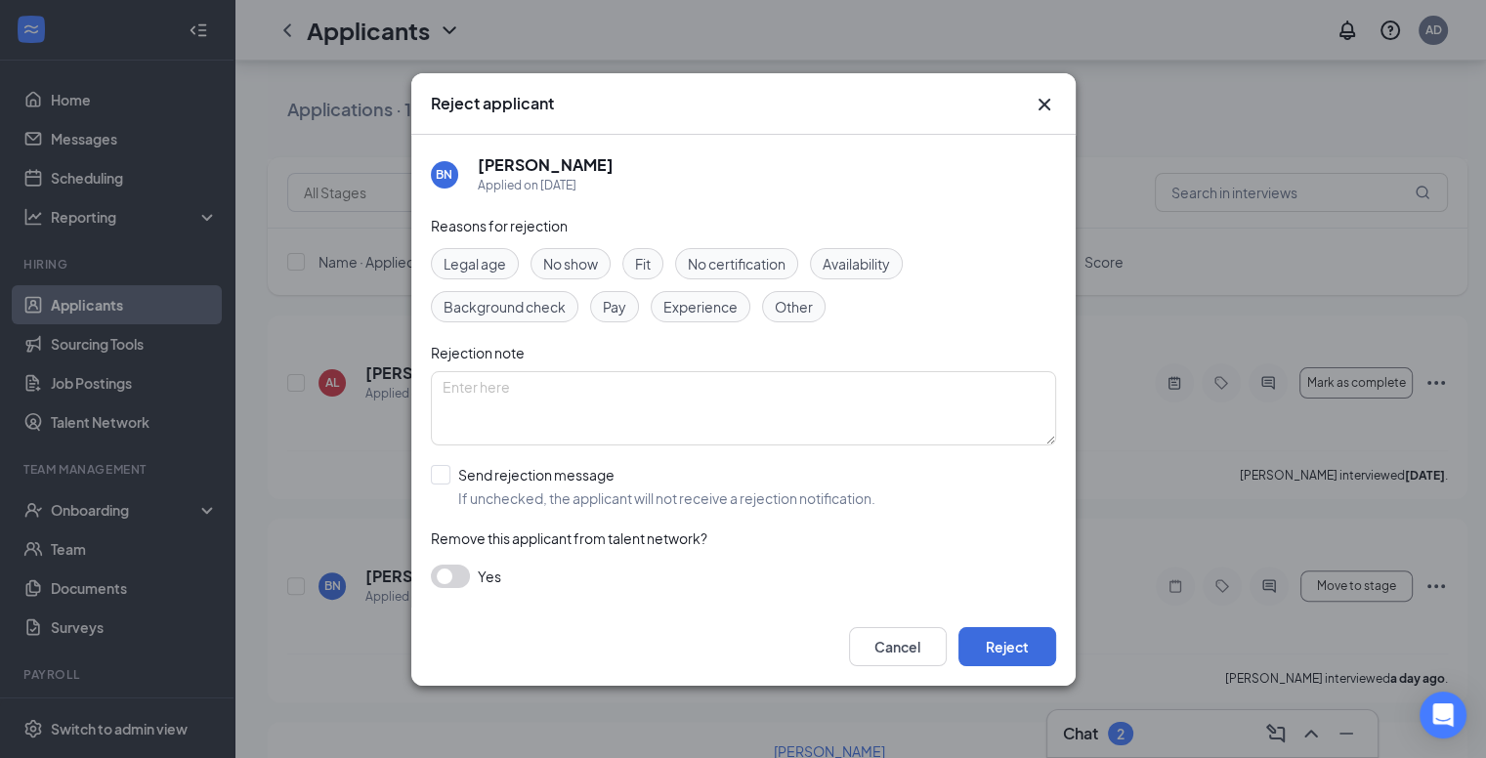
click at [646, 267] on span "Fit" at bounding box center [643, 263] width 16 height 21
click at [538, 489] on input "Send rejection message If unchecked, the applicant will not receive a rejection…" at bounding box center [653, 486] width 445 height 43
checkbox input "true"
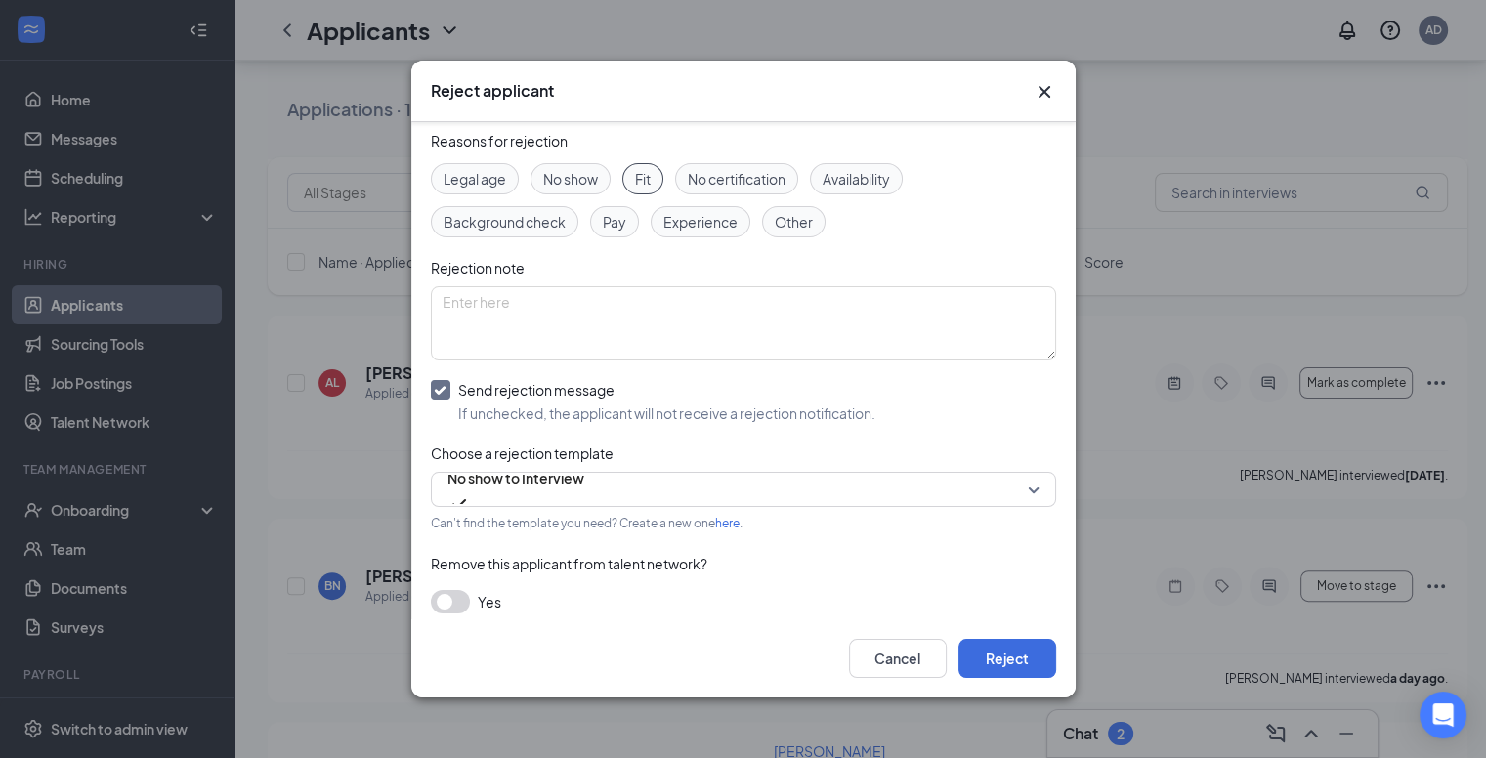
scroll to position [71, 0]
click at [538, 489] on span "No show to Interview" at bounding box center [515, 478] width 137 height 29
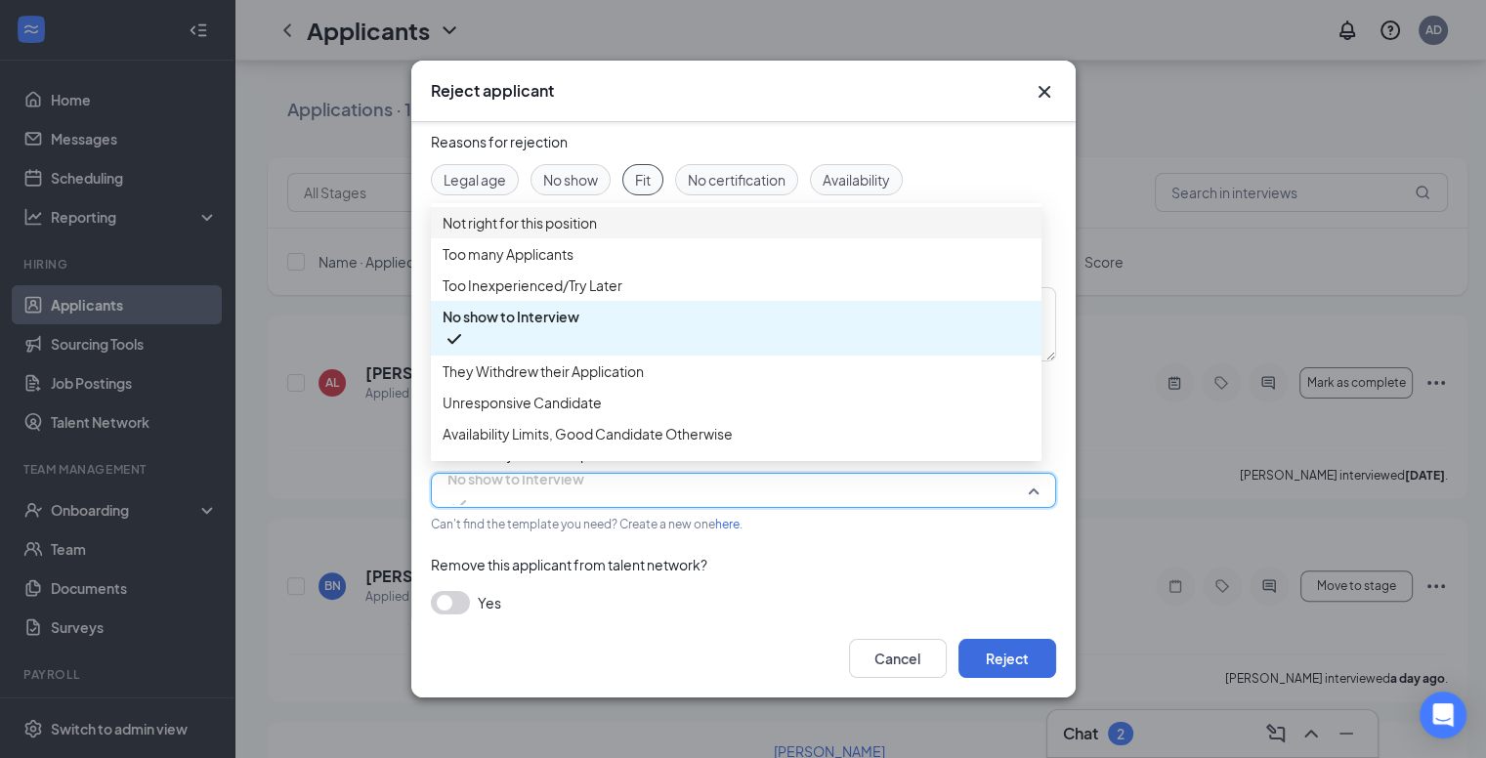
click at [539, 225] on span "Not right for this position" at bounding box center [520, 222] width 154 height 21
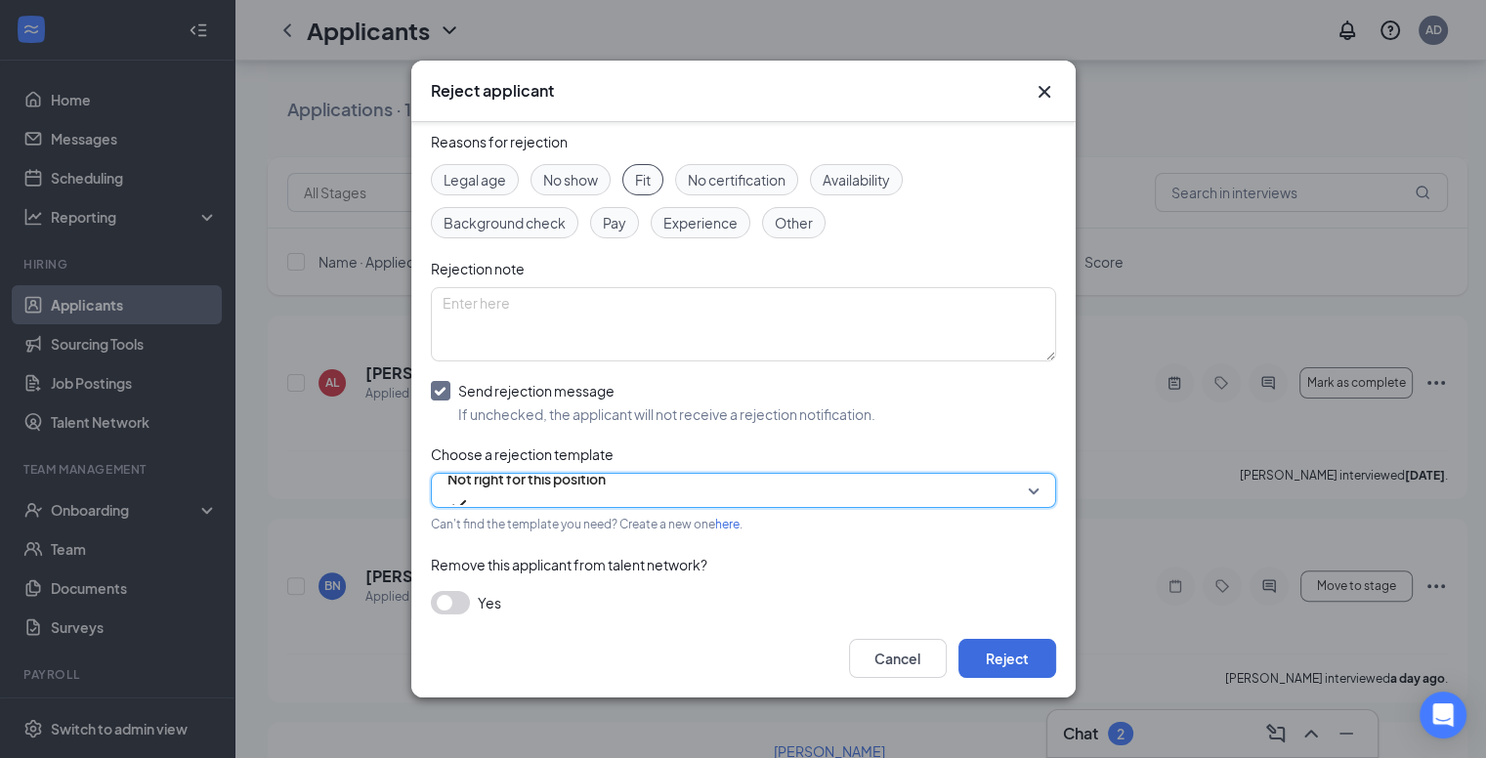
click at [451, 591] on button "button" at bounding box center [450, 602] width 39 height 23
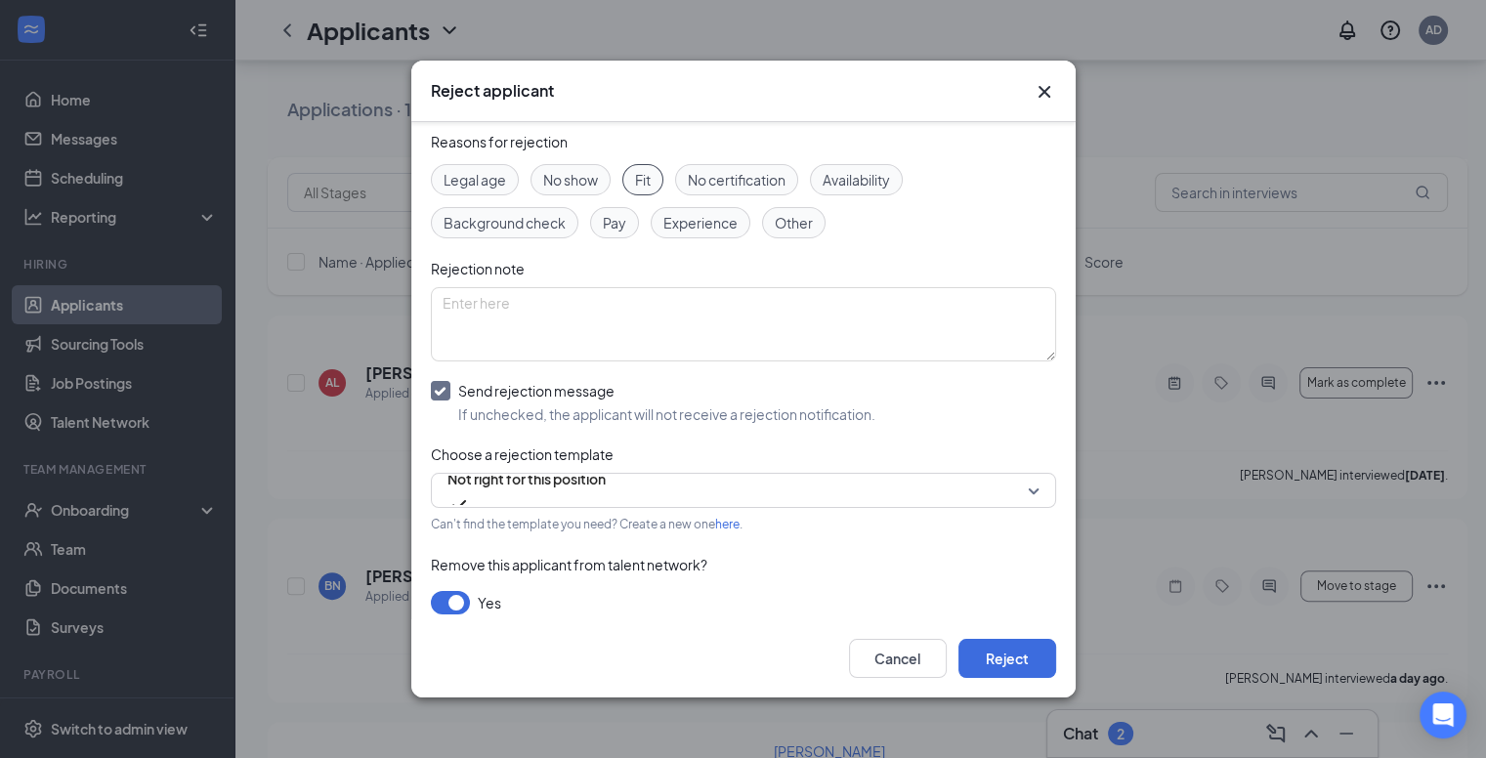
scroll to position [160, 0]
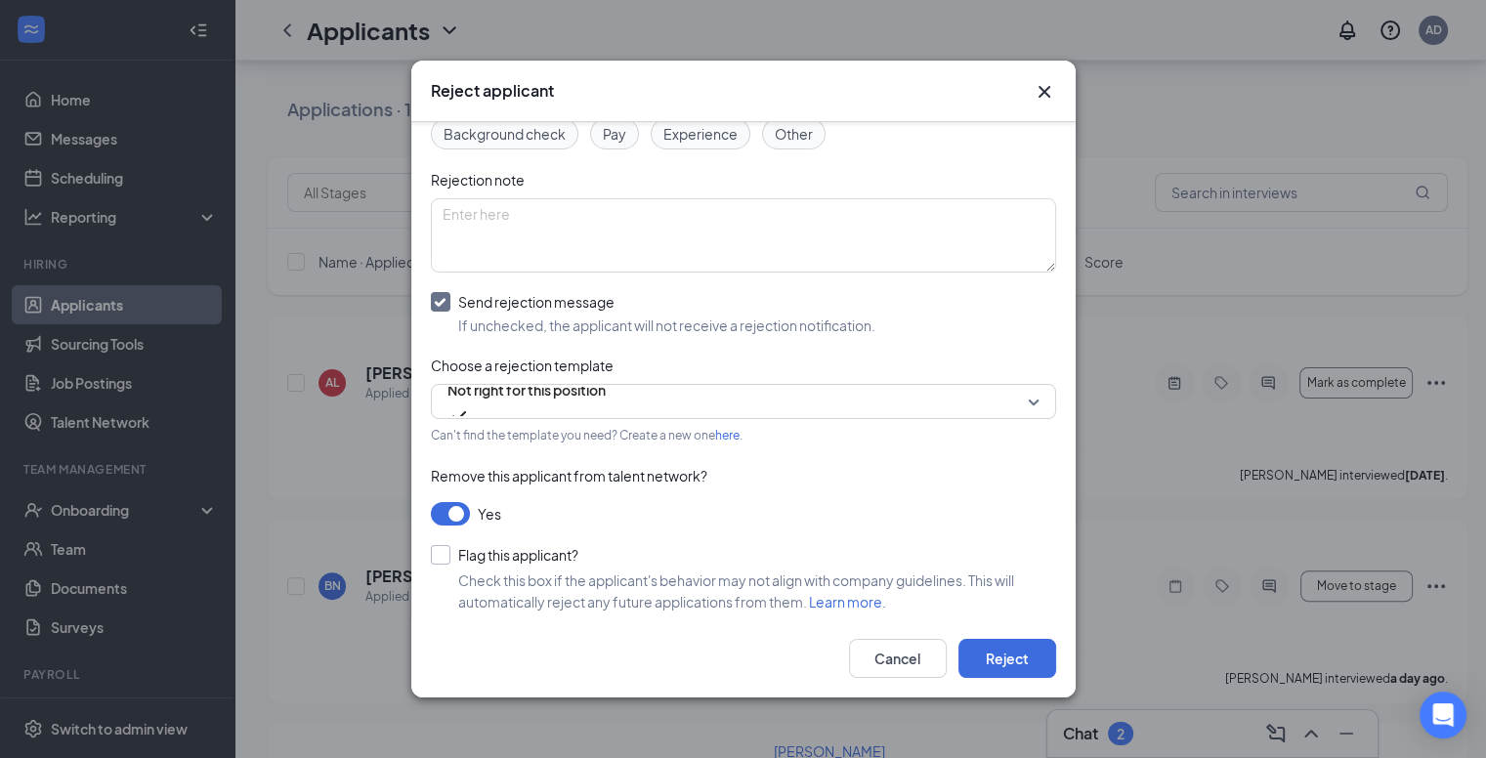
click at [512, 545] on input "Flag this applicant?" at bounding box center [505, 555] width 148 height 20
checkbox input "true"
click at [1007, 675] on button "Reject" at bounding box center [1007, 658] width 98 height 39
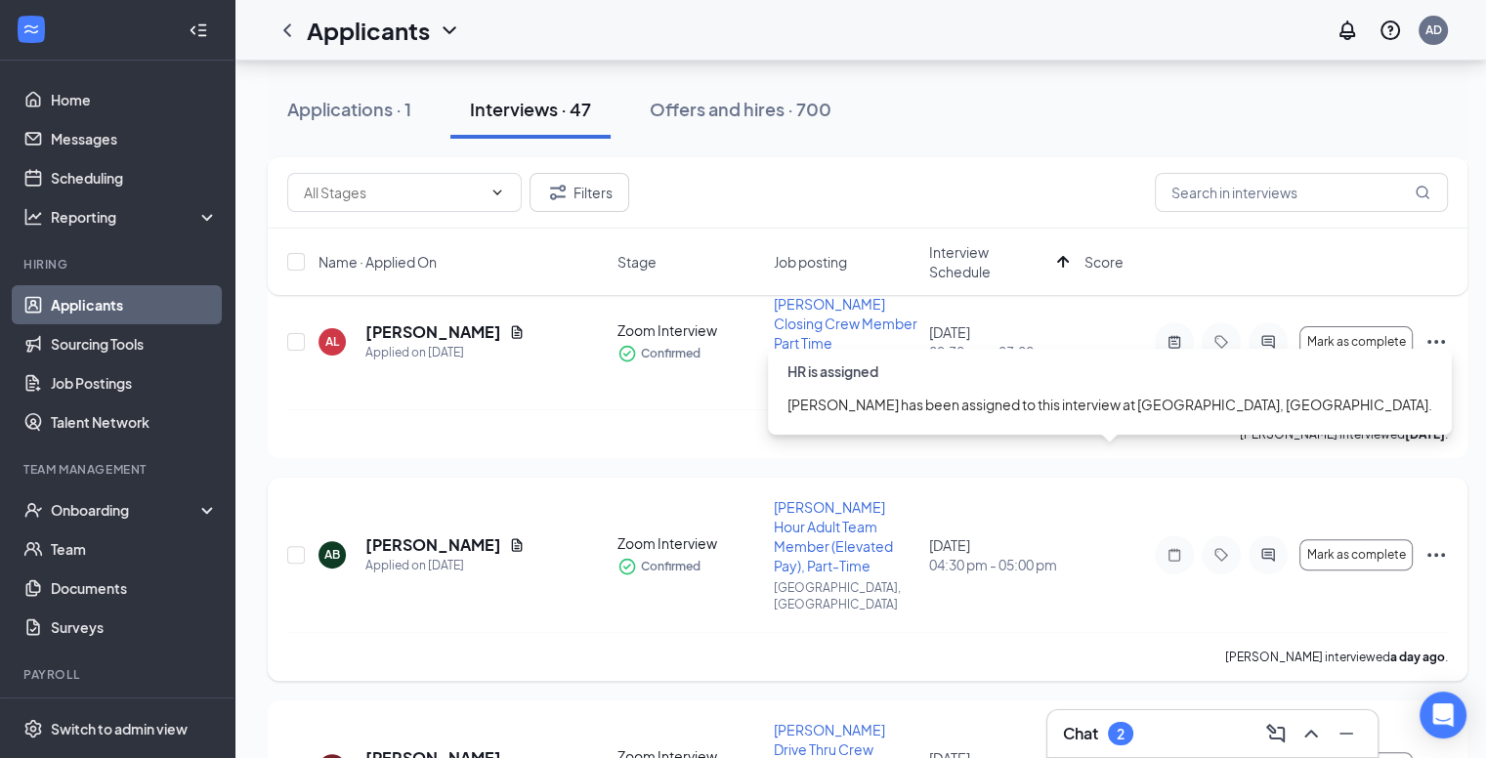
scroll to position [441, 0]
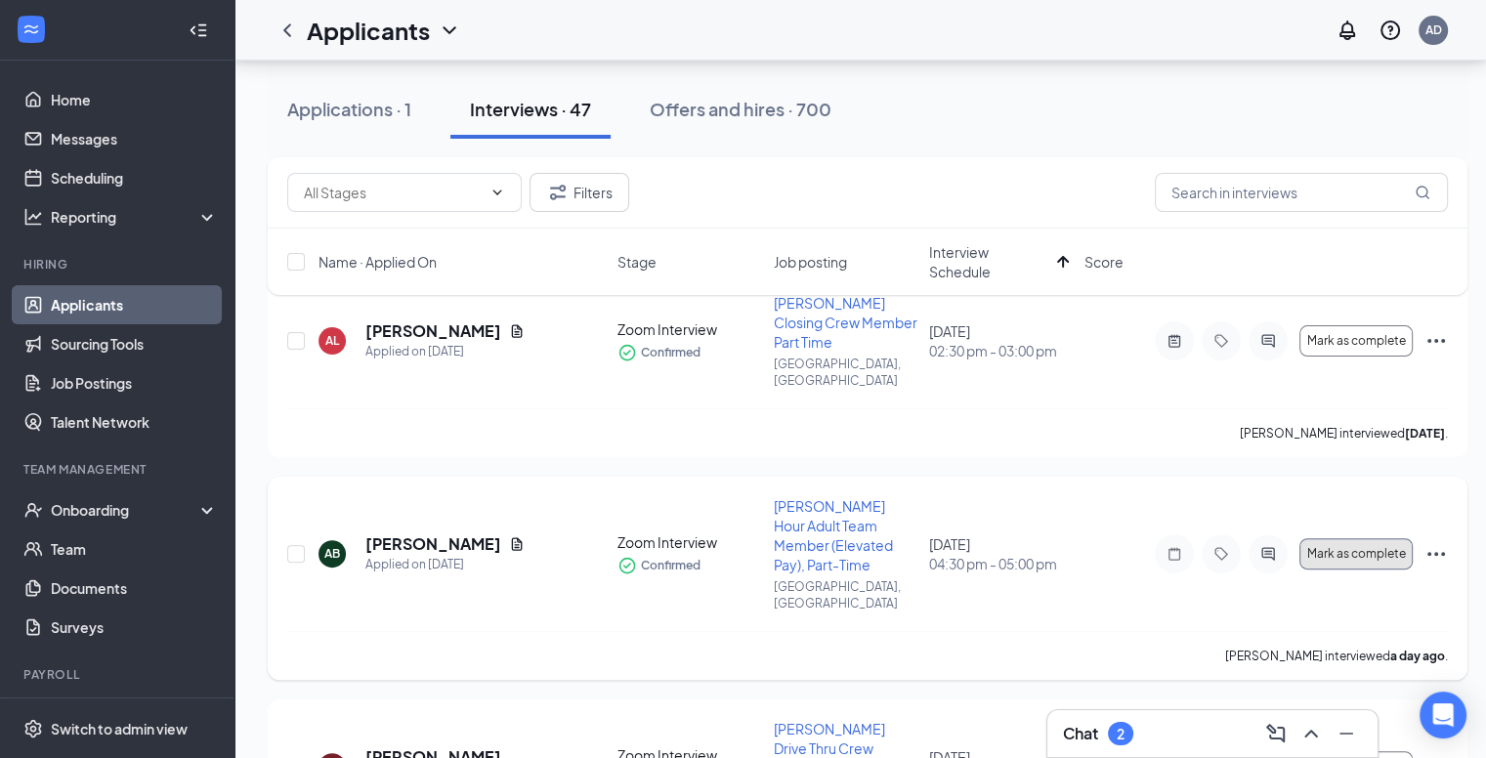
click at [1364, 538] on button "Mark as complete" at bounding box center [1355, 553] width 113 height 31
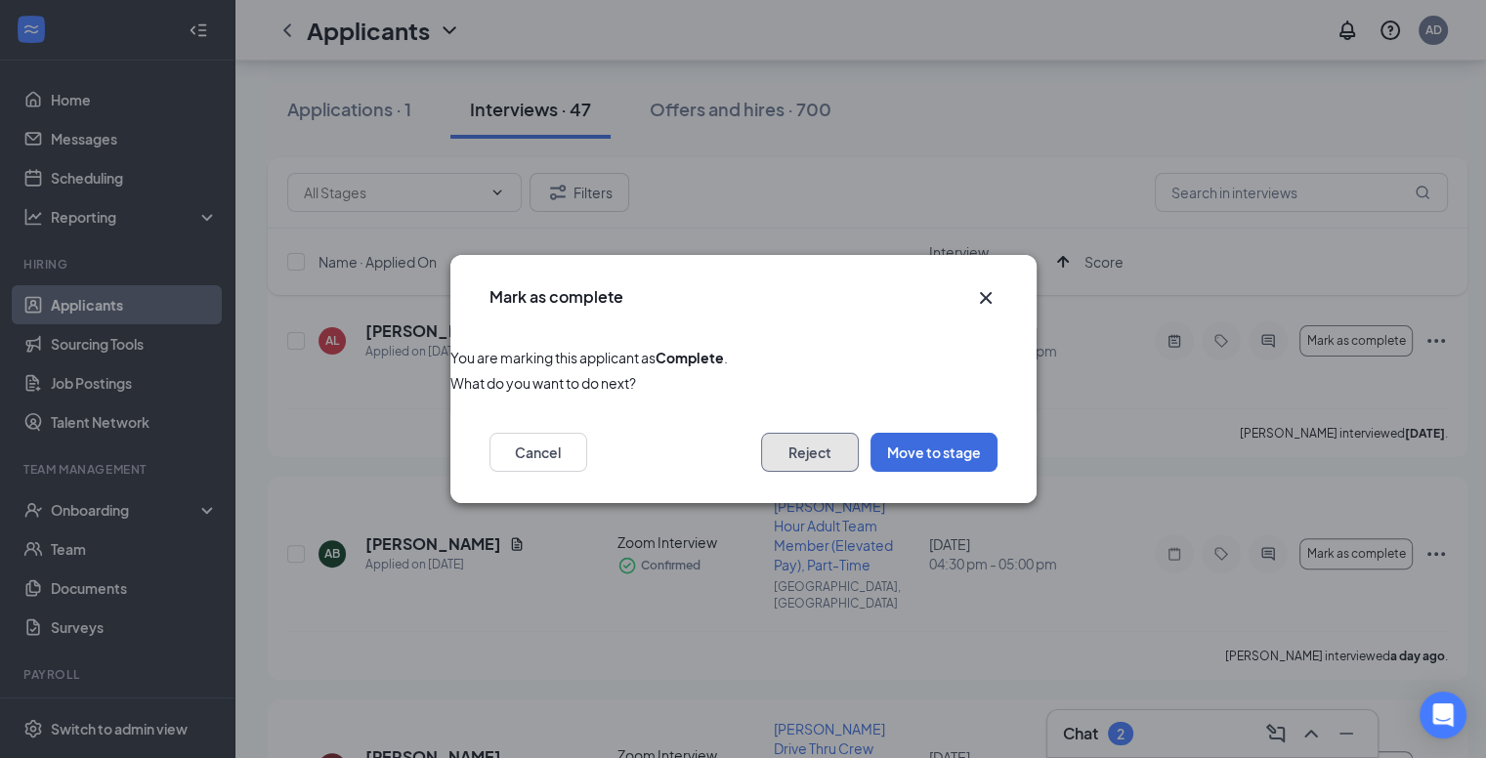
click at [819, 463] on button "Reject" at bounding box center [810, 452] width 98 height 39
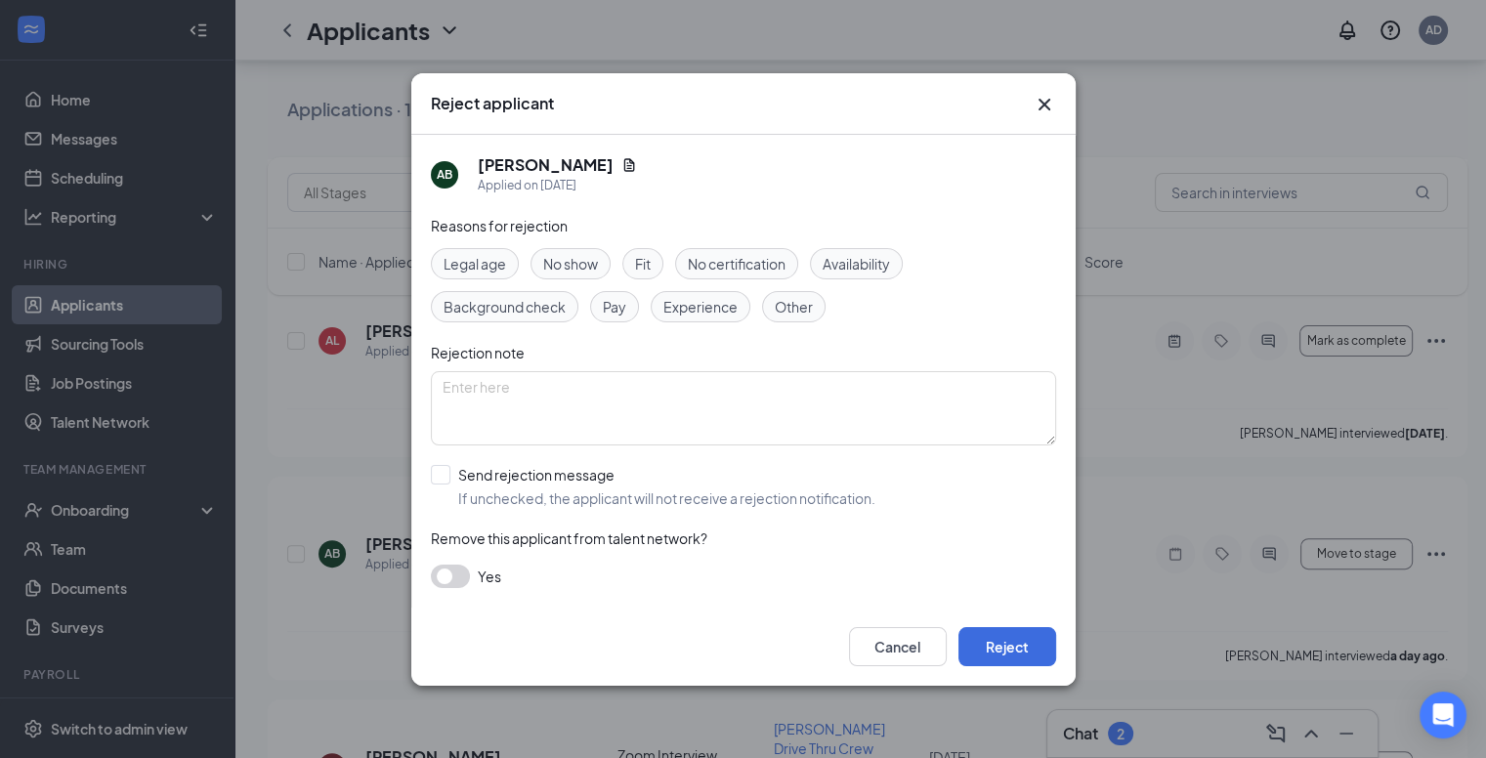
click at [645, 265] on span "Fit" at bounding box center [643, 263] width 16 height 21
click at [557, 479] on input "Send rejection message If unchecked, the applicant will not receive a rejection…" at bounding box center [653, 486] width 445 height 43
checkbox input "true"
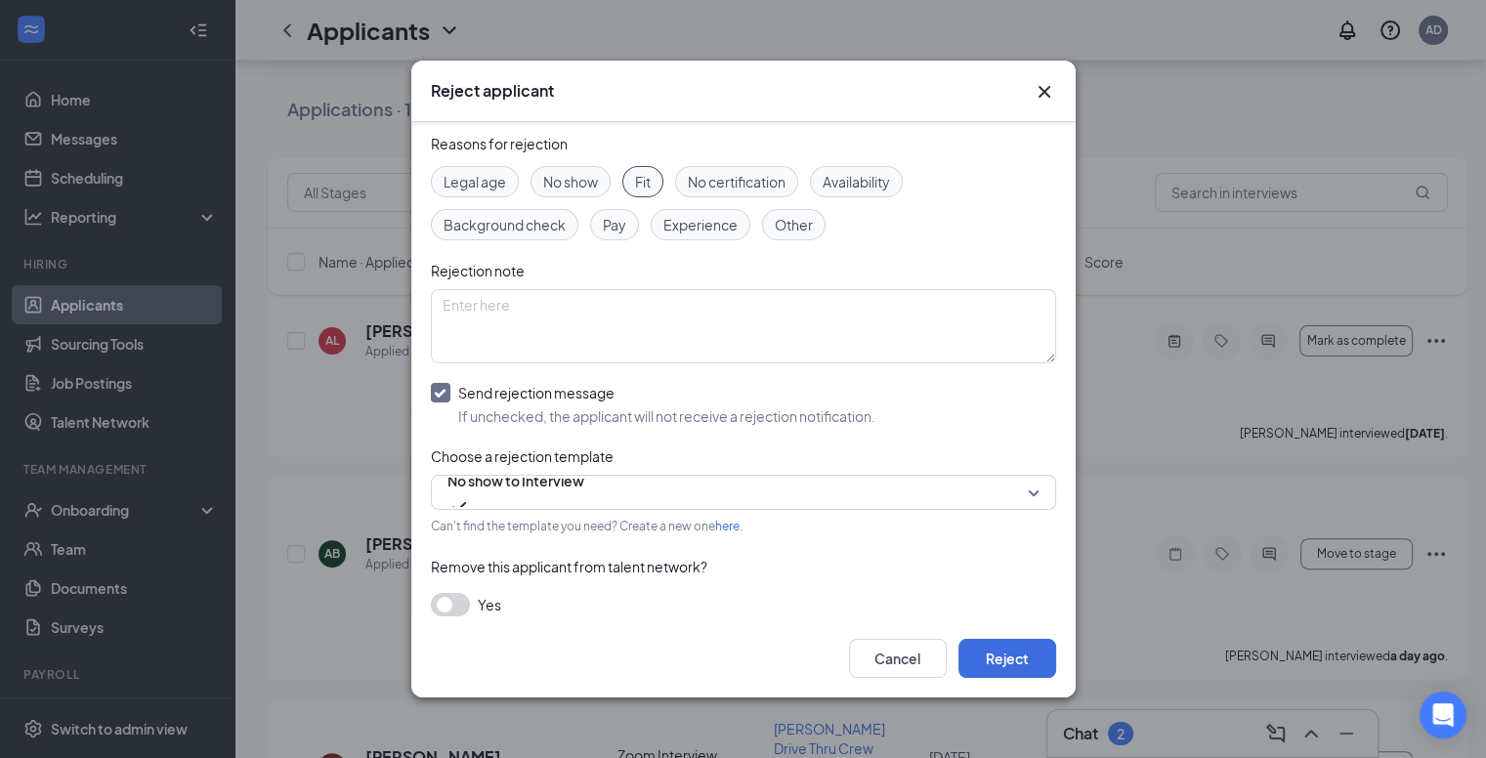
scroll to position [70, 0]
click at [557, 479] on span "No show to Interview" at bounding box center [515, 479] width 137 height 29
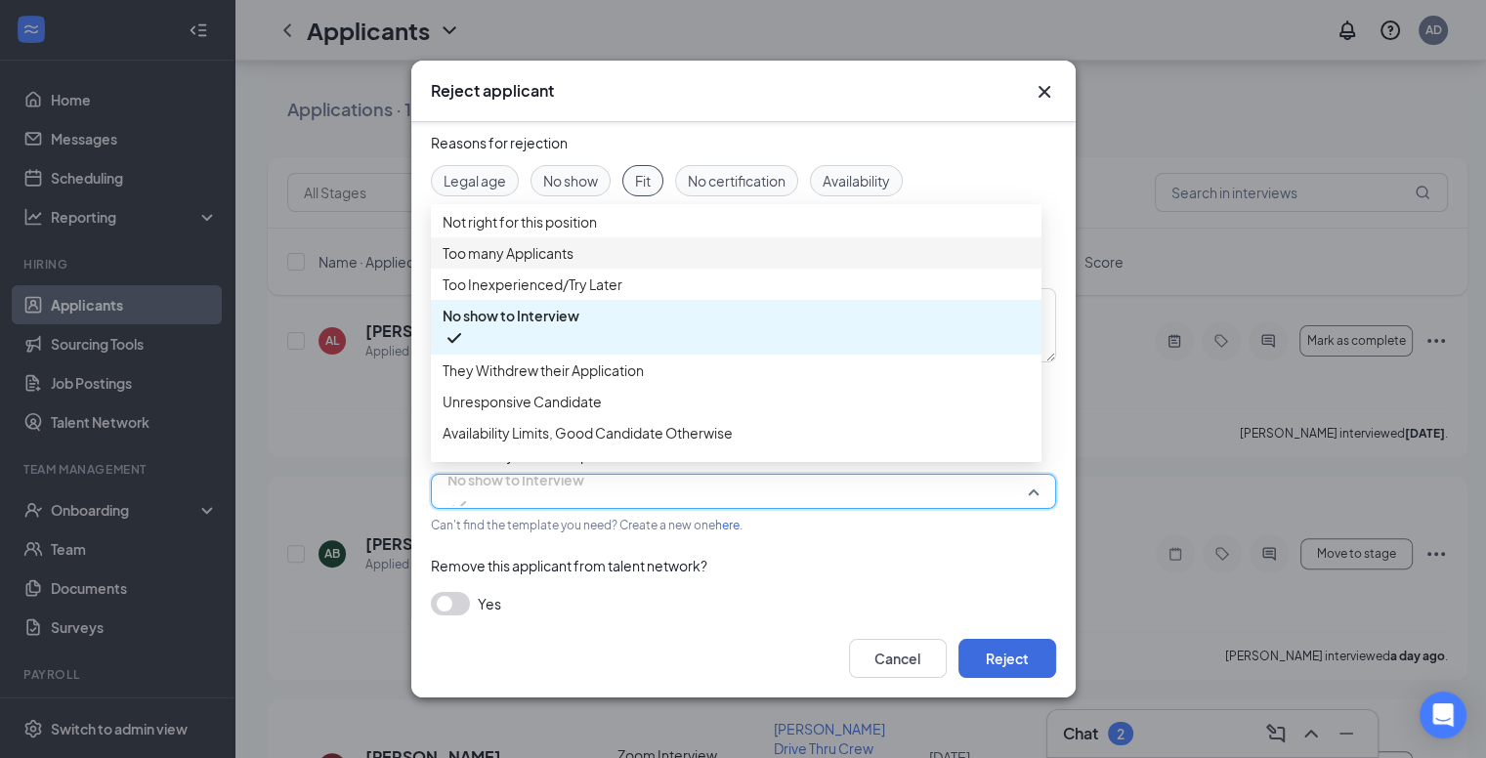
scroll to position [3, 0]
click at [559, 215] on span "Not right for this position" at bounding box center [520, 220] width 154 height 21
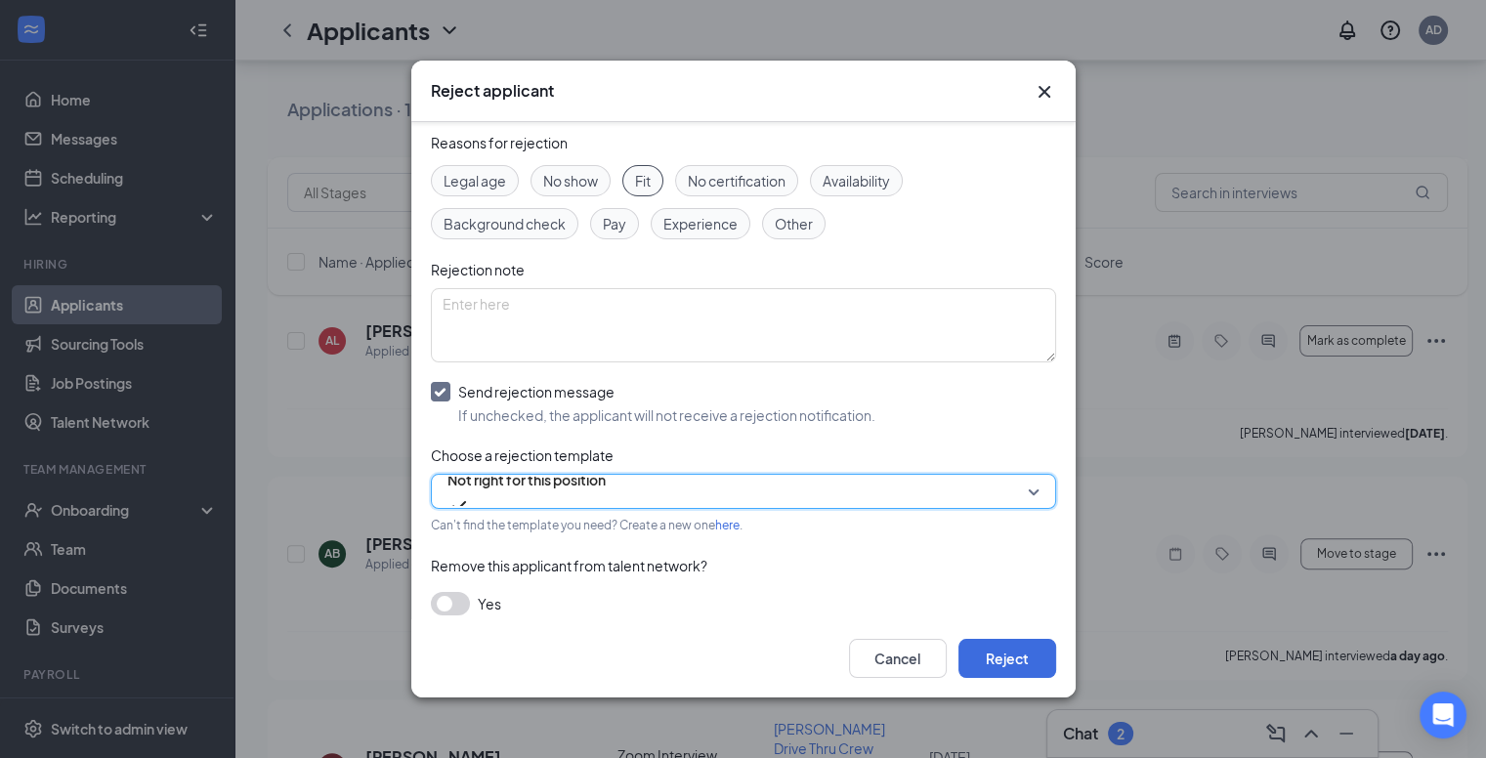
scroll to position [72, 0]
click at [446, 590] on button "button" at bounding box center [450, 601] width 39 height 23
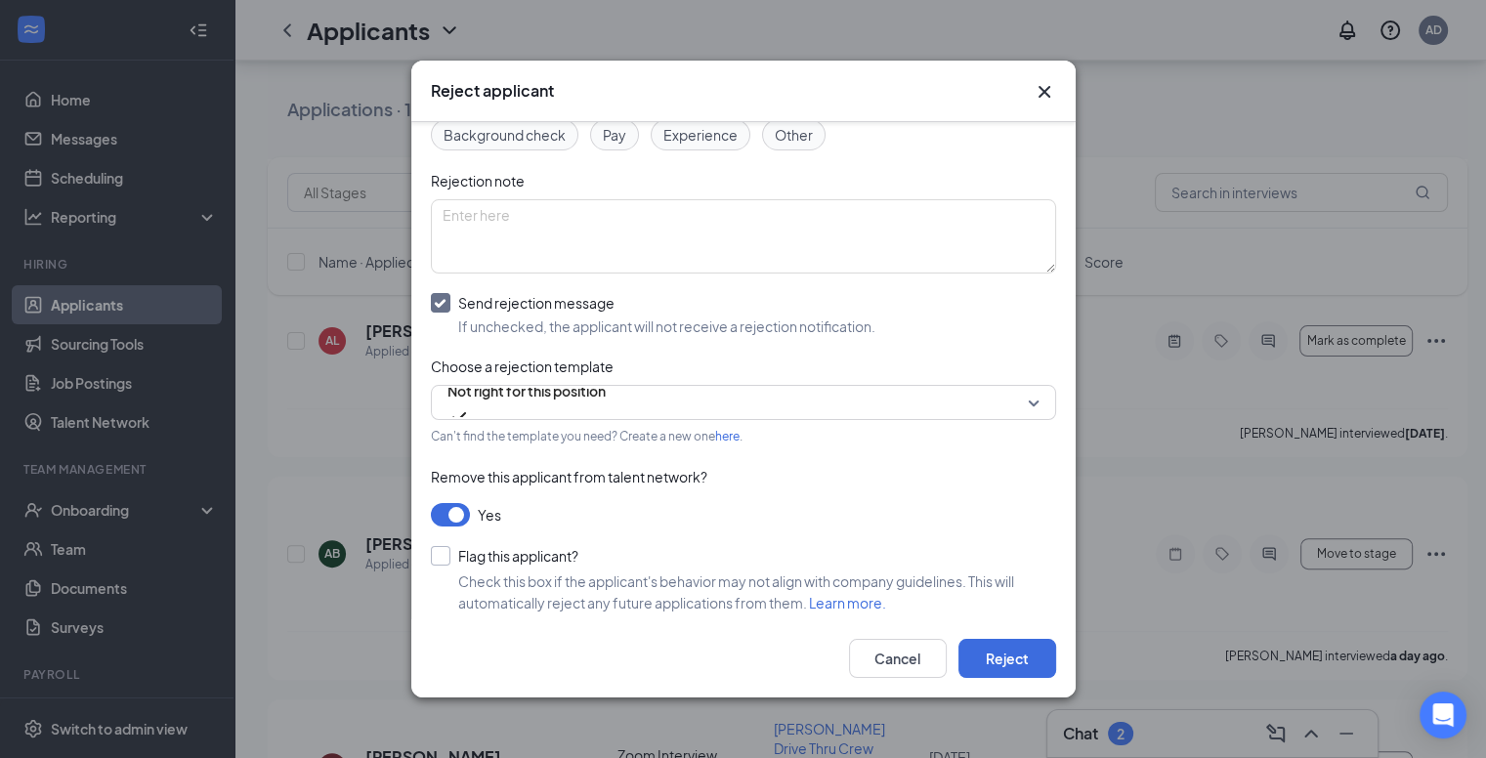
click at [465, 552] on input "Flag this applicant?" at bounding box center [505, 556] width 148 height 20
checkbox input "true"
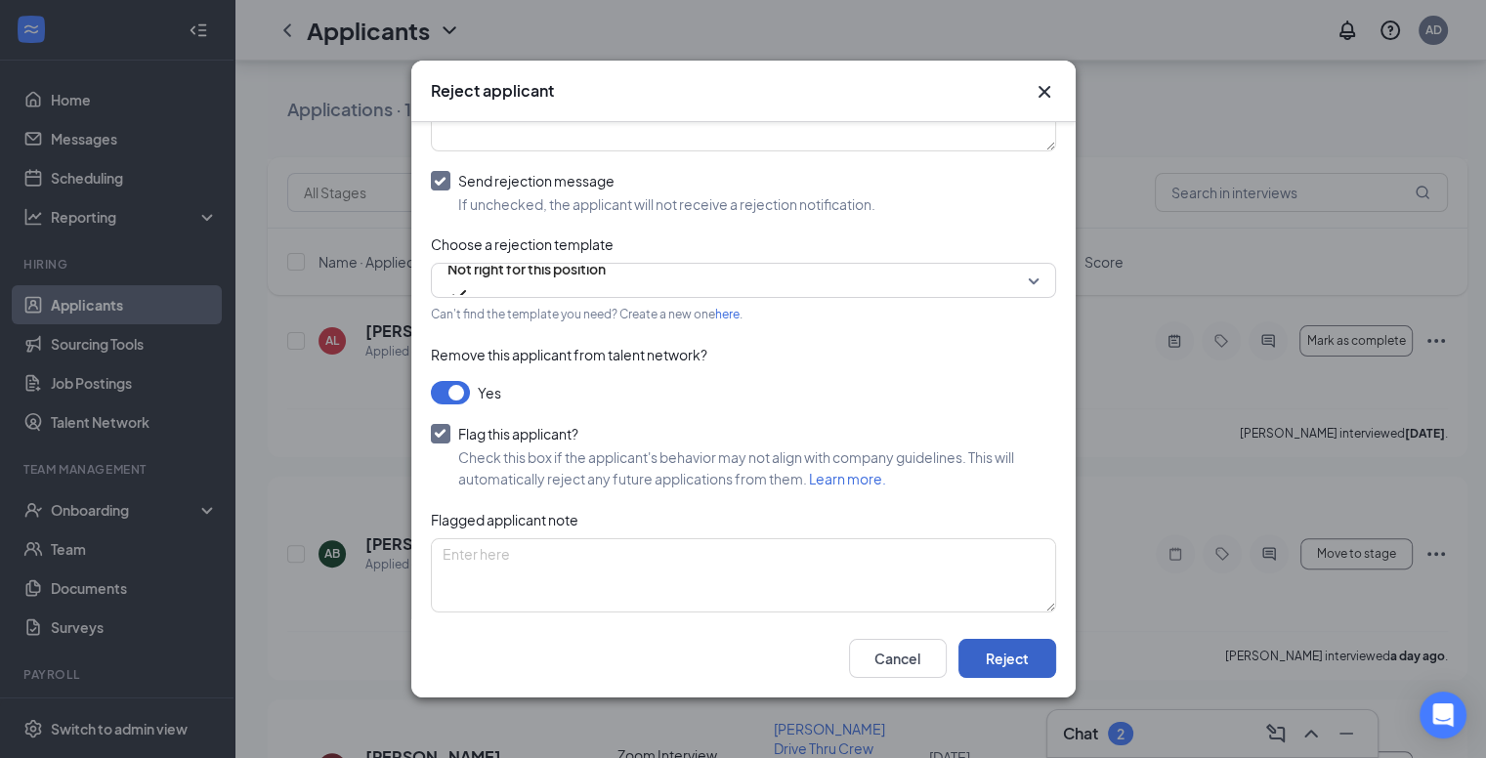
click at [977, 659] on button "Reject" at bounding box center [1007, 658] width 98 height 39
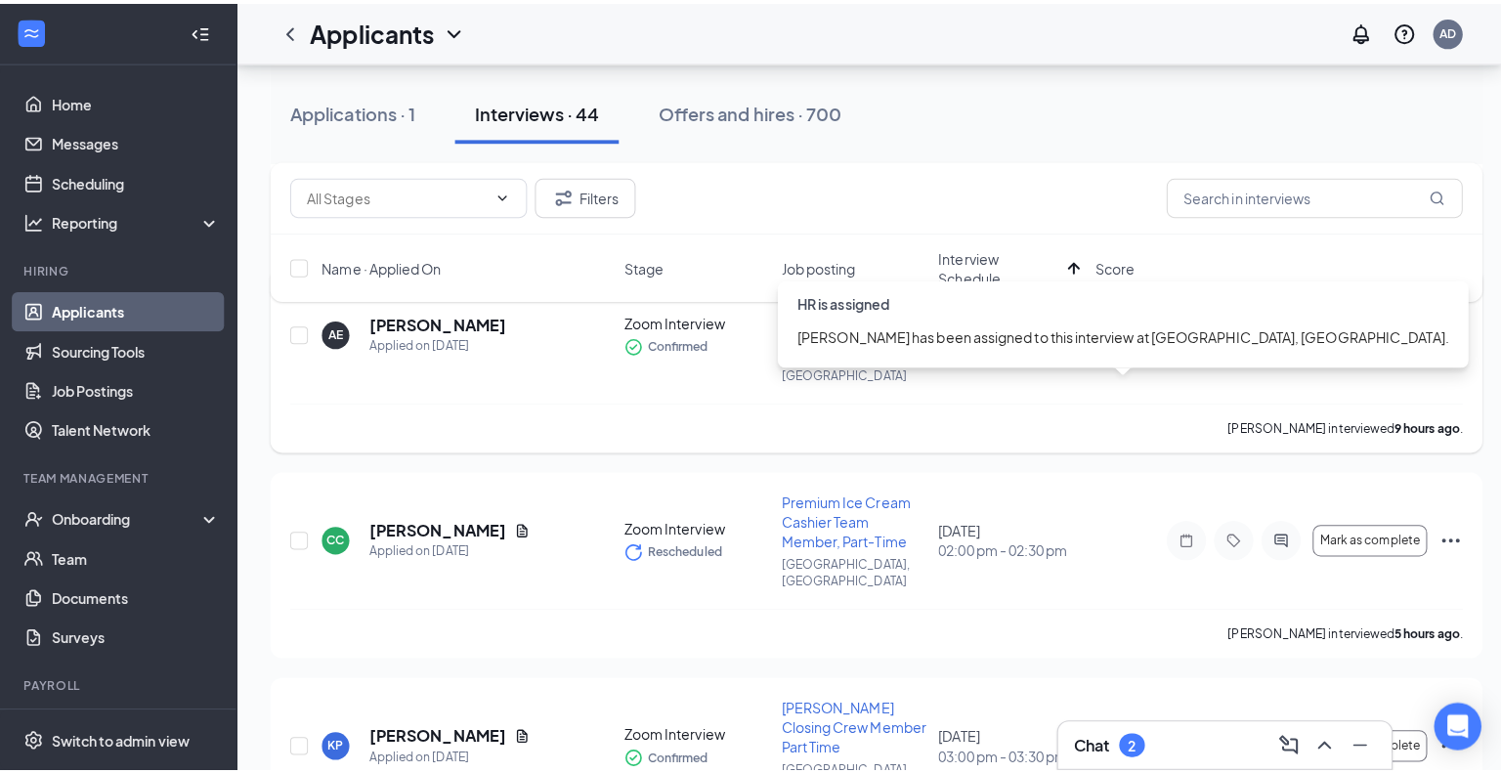
scroll to position [1086, 0]
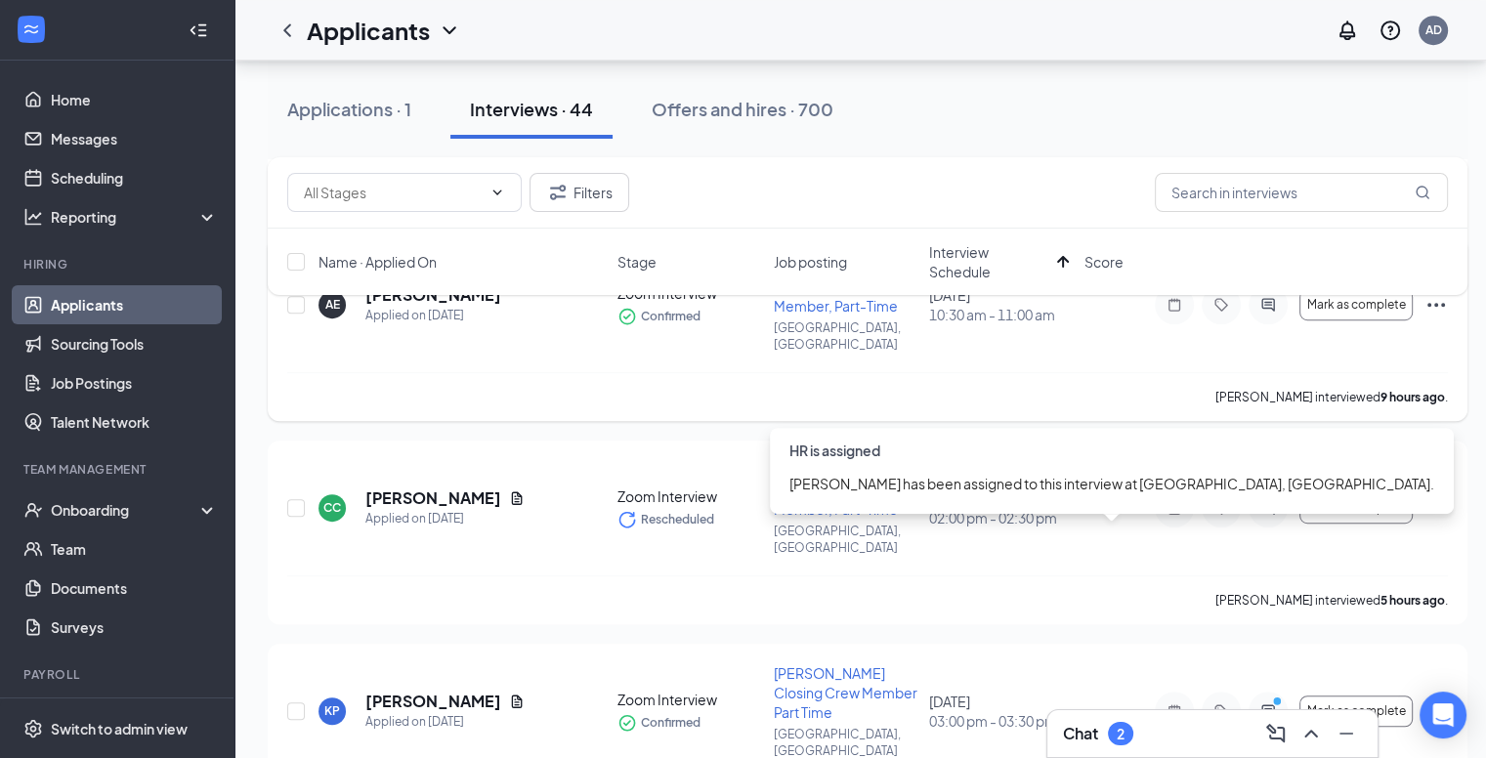
click at [985, 711] on span "03:00 pm - 03:30 pm" at bounding box center [1001, 721] width 144 height 20
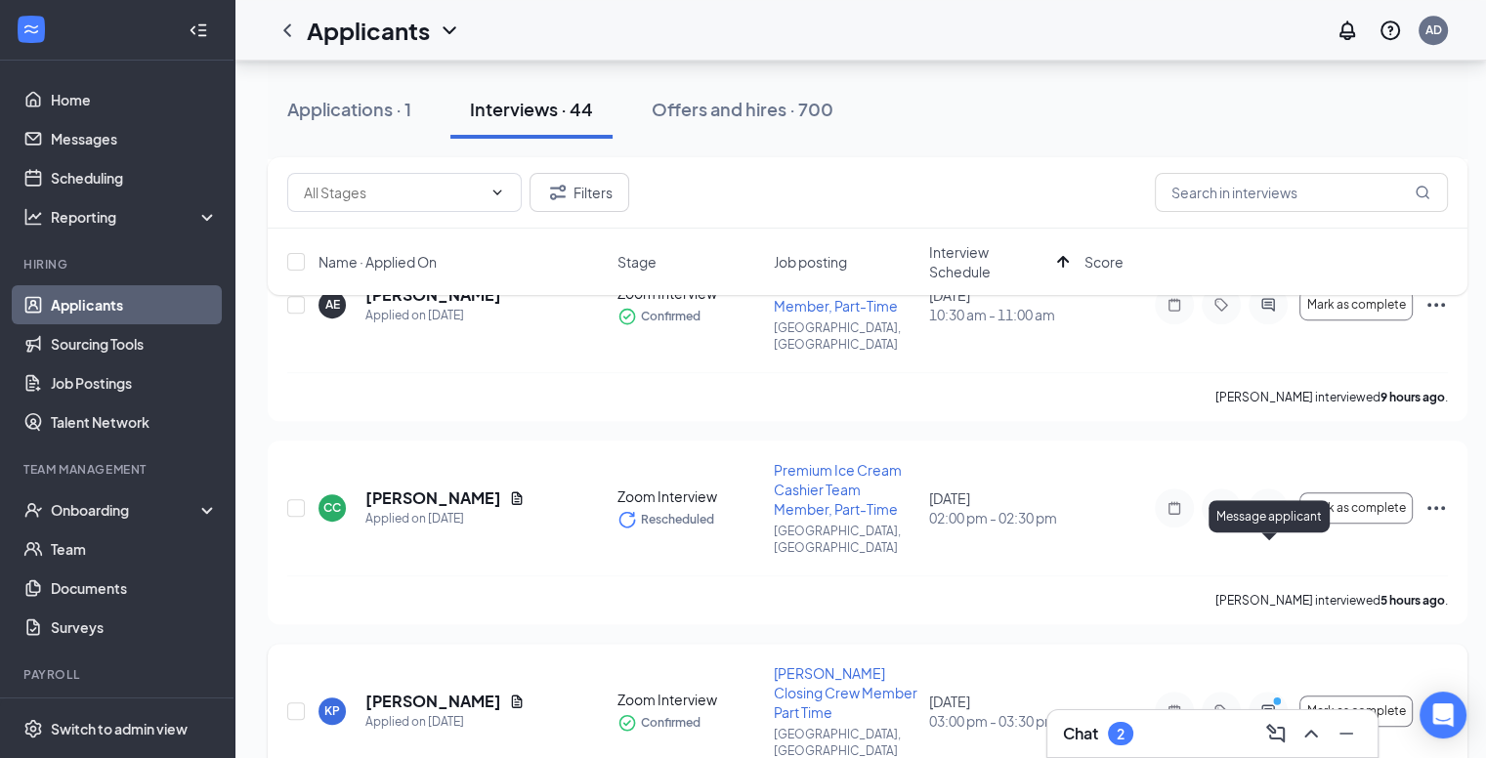
click at [1268, 696] on icon "PrimaryDot" at bounding box center [1279, 704] width 23 height 16
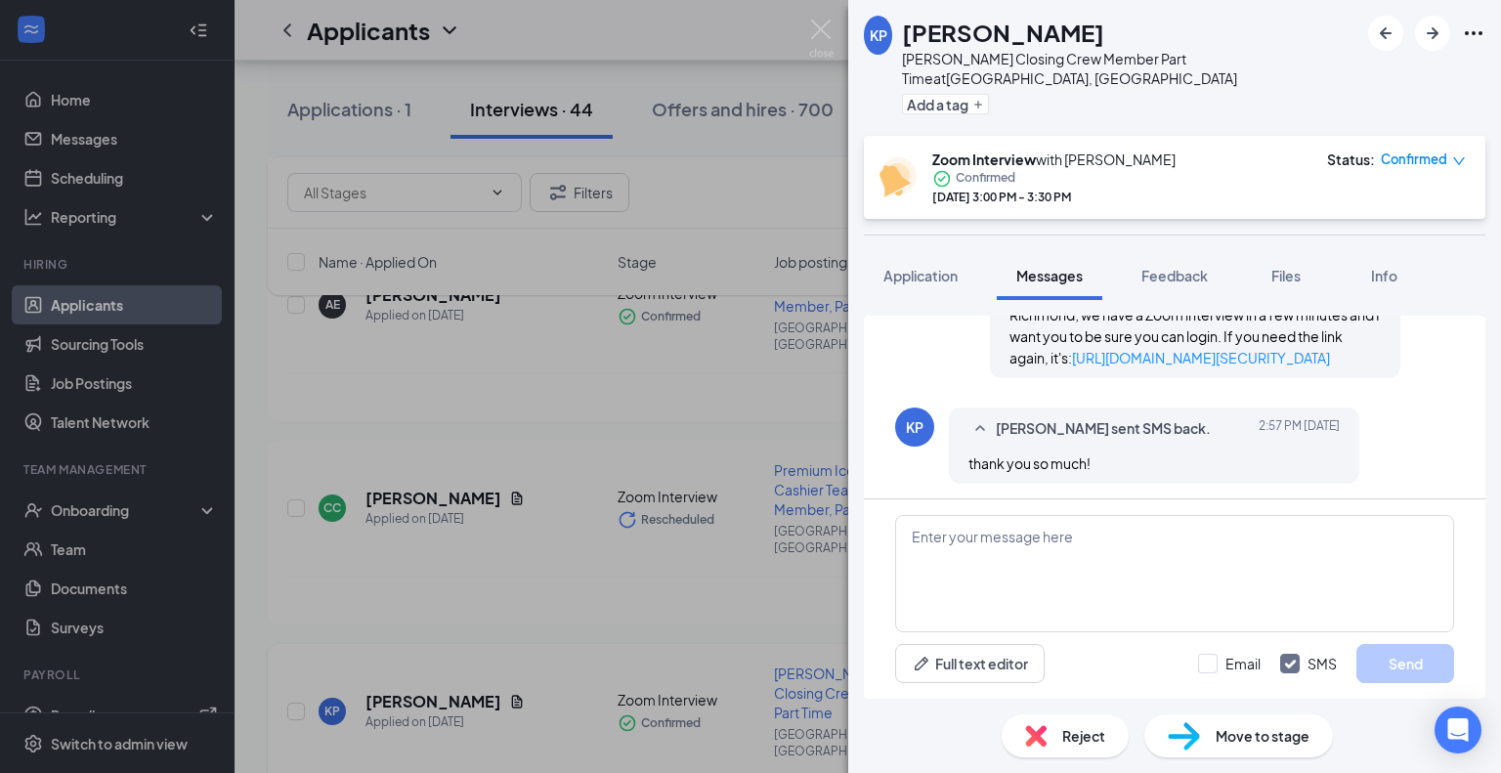
scroll to position [875, 0]
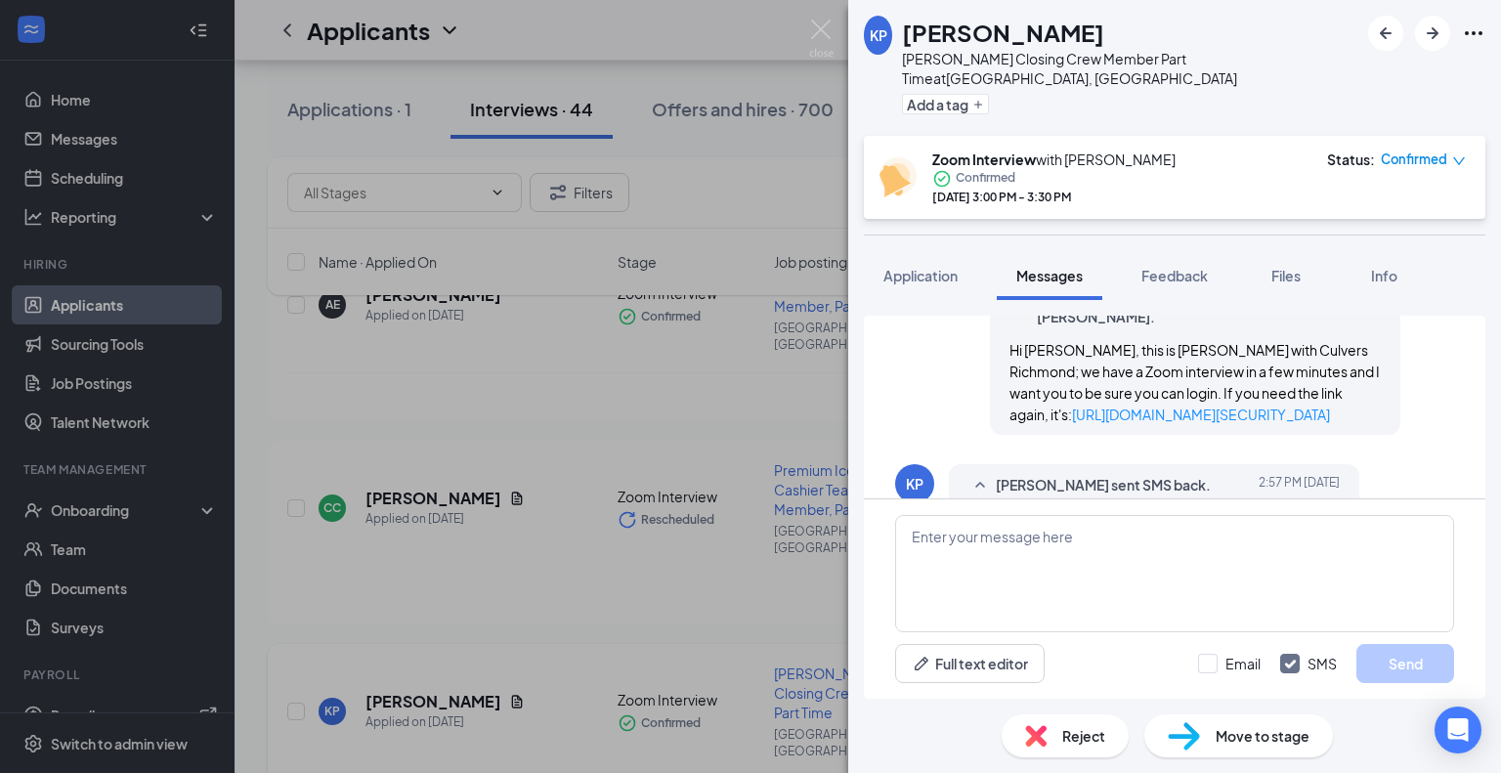
scroll to position [875, 0]
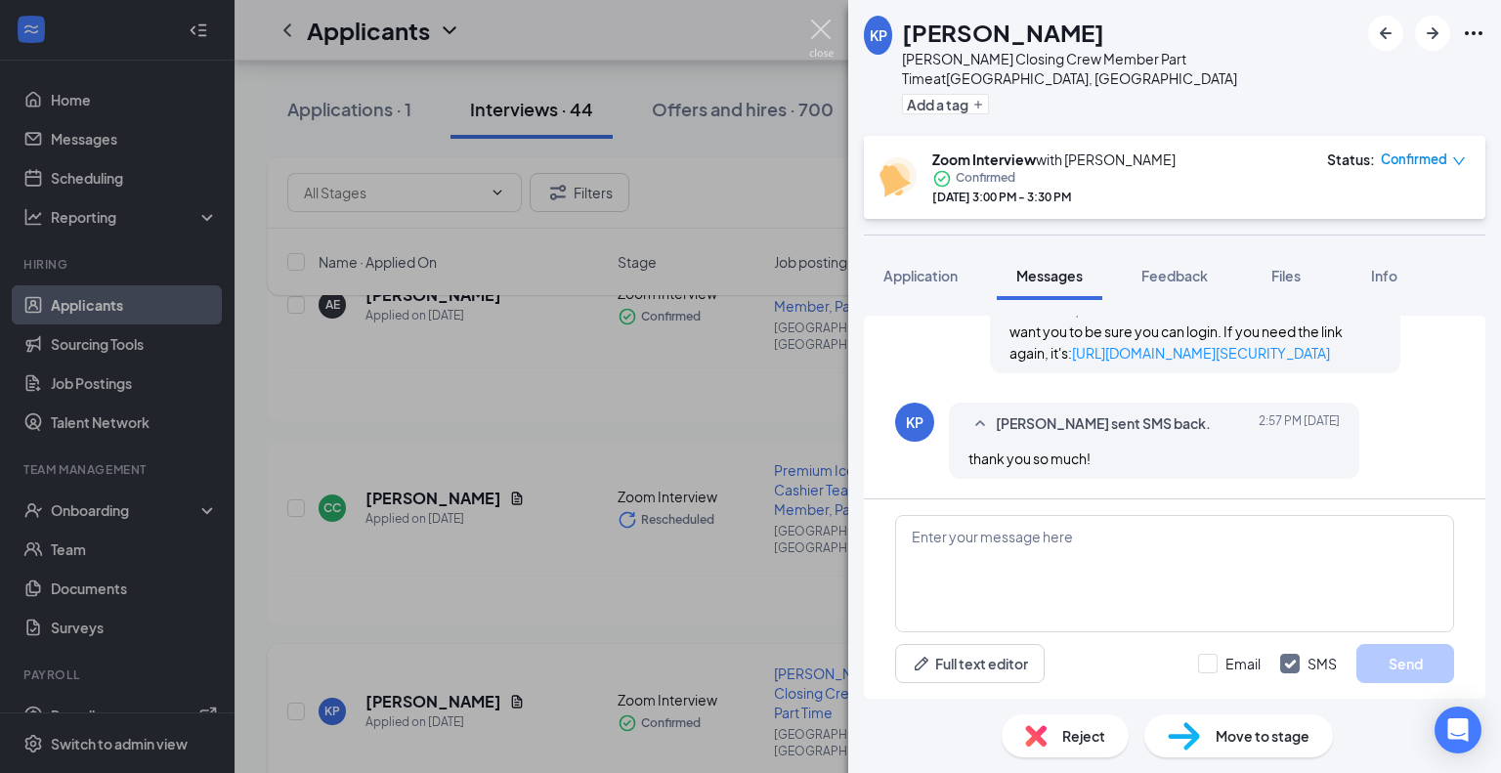
drag, startPoint x: 828, startPoint y: 24, endPoint x: 789, endPoint y: 519, distance: 495.9
click at [828, 24] on img at bounding box center [821, 39] width 24 height 38
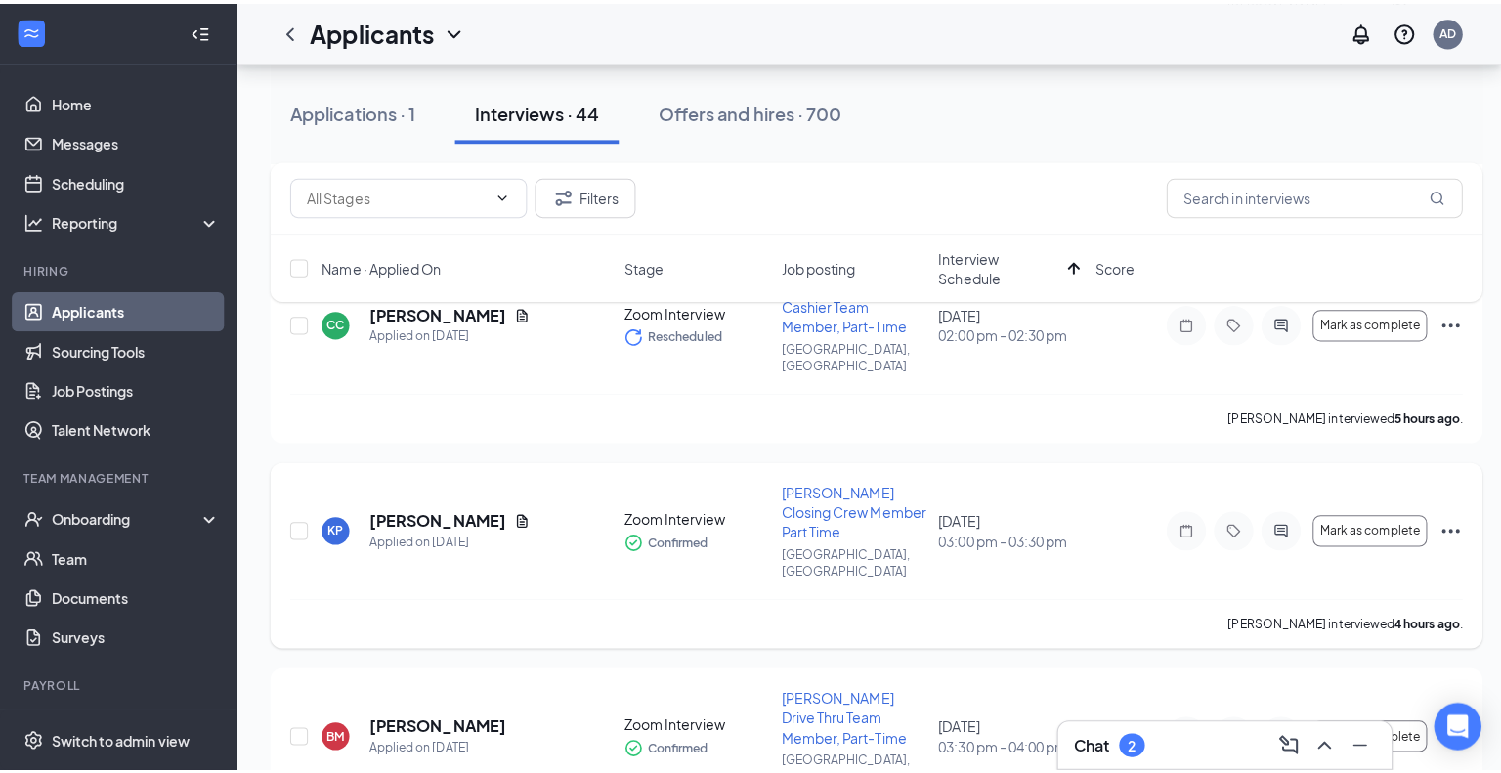
scroll to position [1290, 0]
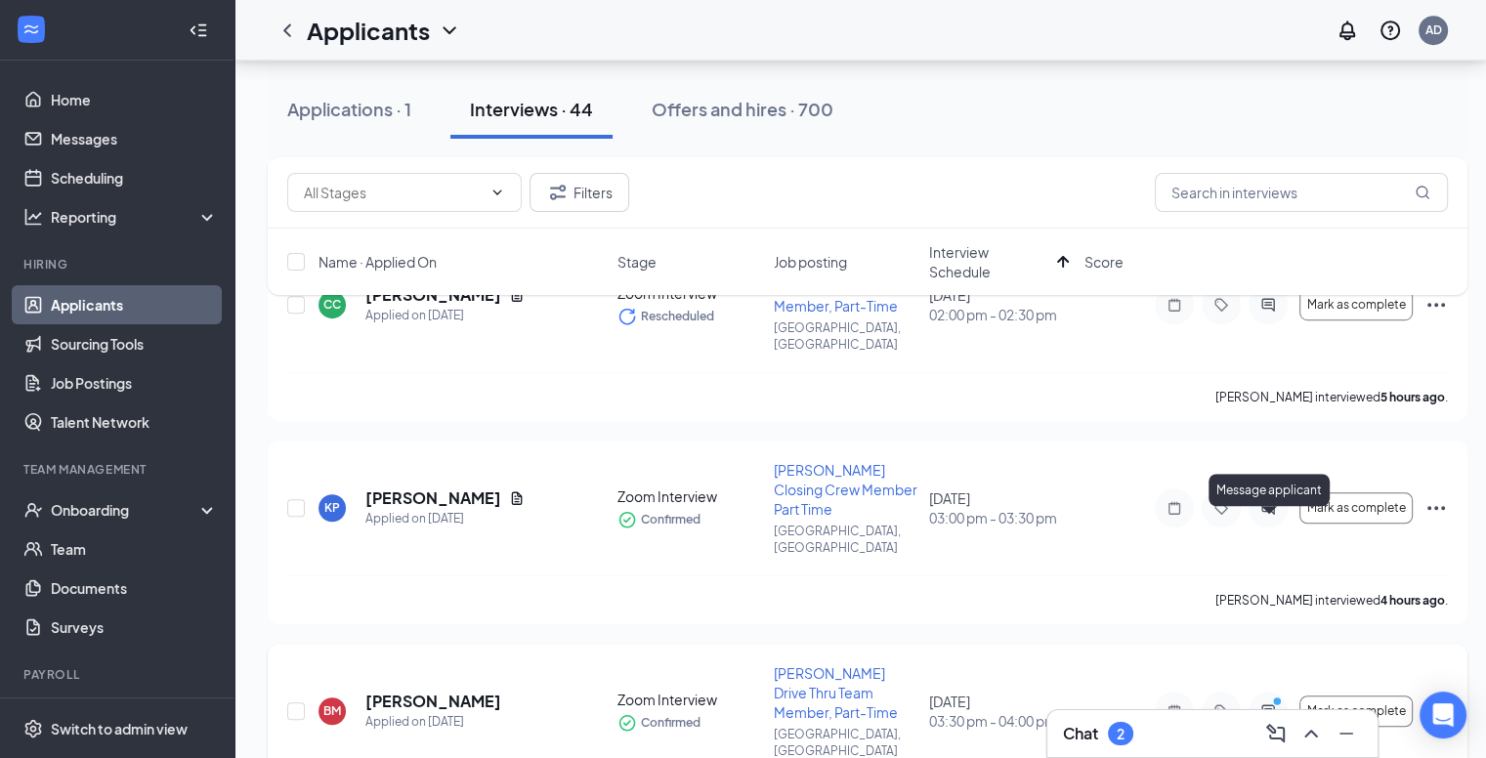
click at [1274, 703] on icon "ActiveChat" at bounding box center [1267, 711] width 23 height 16
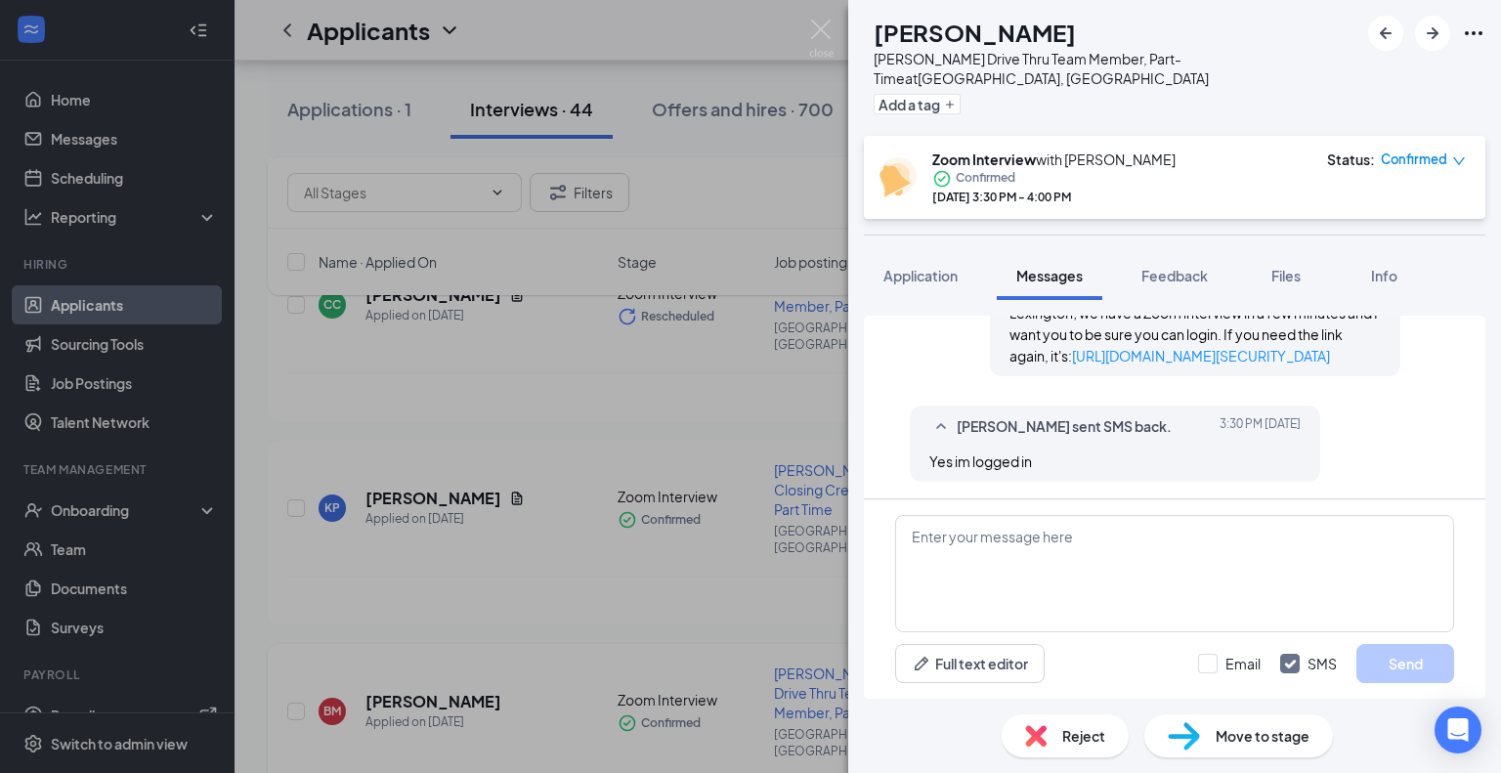
scroll to position [889, 0]
click at [1274, 527] on textarea at bounding box center [1174, 573] width 559 height 117
click at [825, 28] on img at bounding box center [821, 39] width 24 height 38
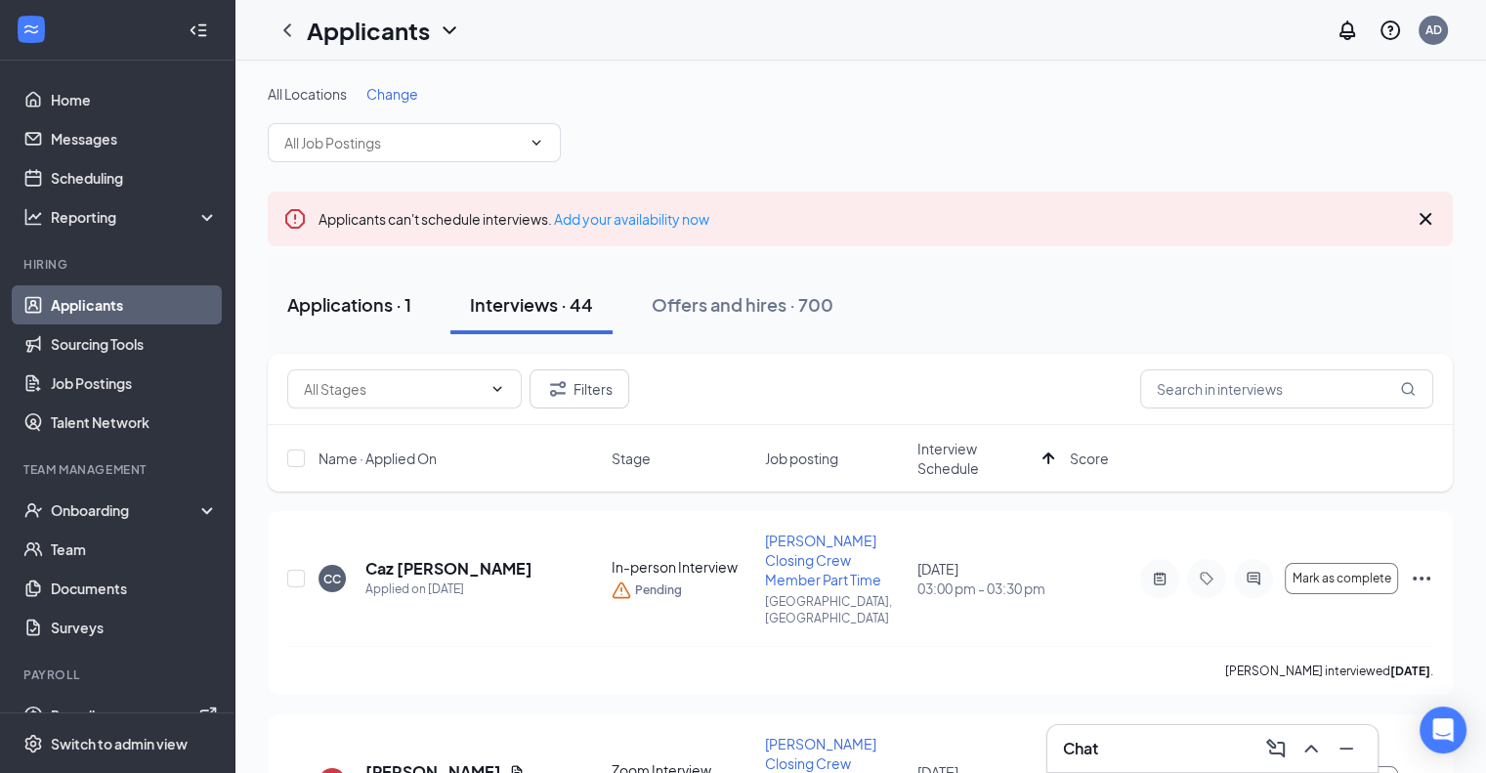
click at [356, 312] on div "Applications · 1" at bounding box center [349, 304] width 124 height 24
